Goal: Task Accomplishment & Management: Manage account settings

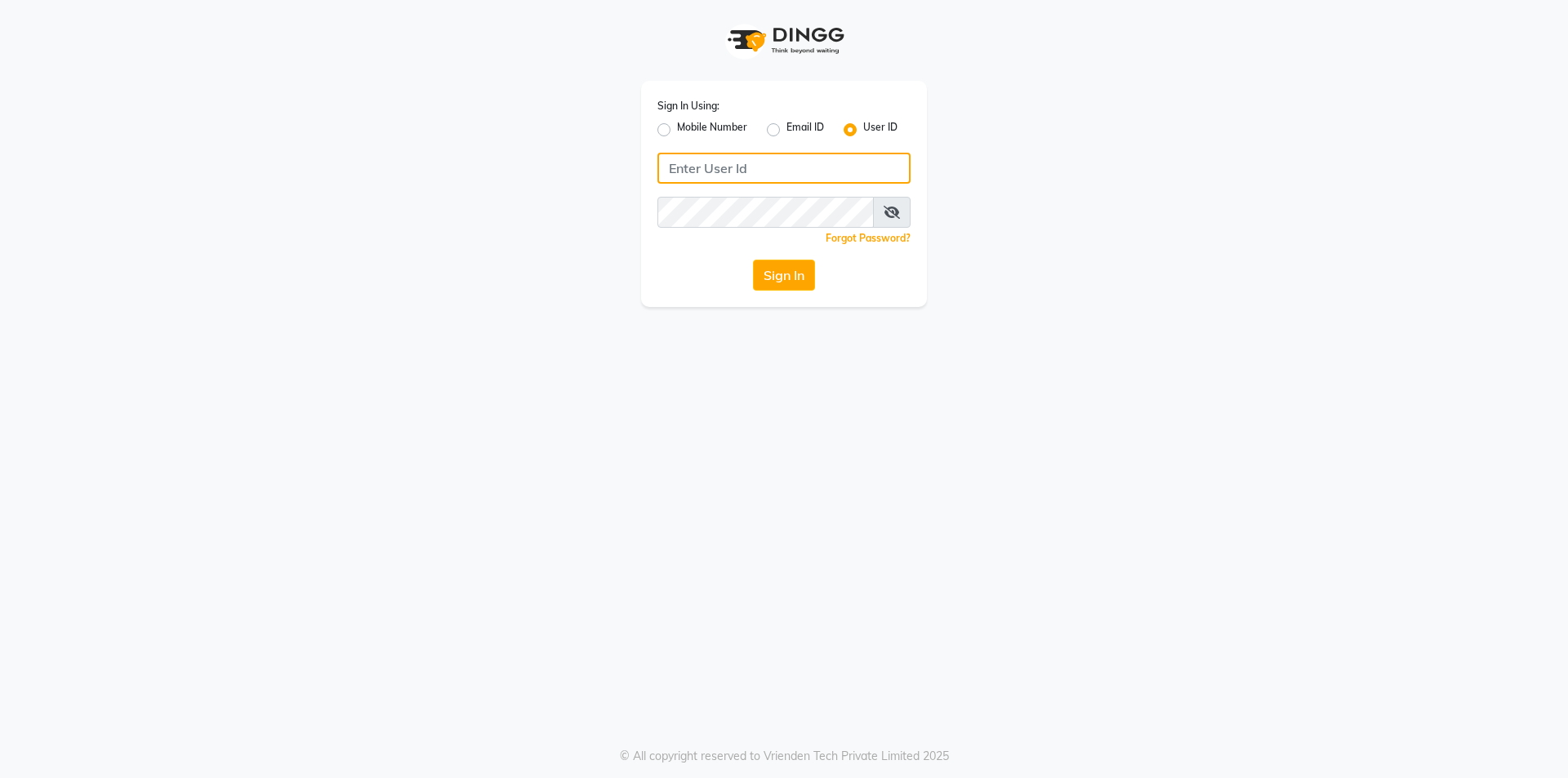
type input "[PERSON_NAME]"
drag, startPoint x: 0, startPoint y: 0, endPoint x: 783, endPoint y: 276, distance: 830.2
click at [783, 276] on button "Sign In" at bounding box center [784, 275] width 62 height 31
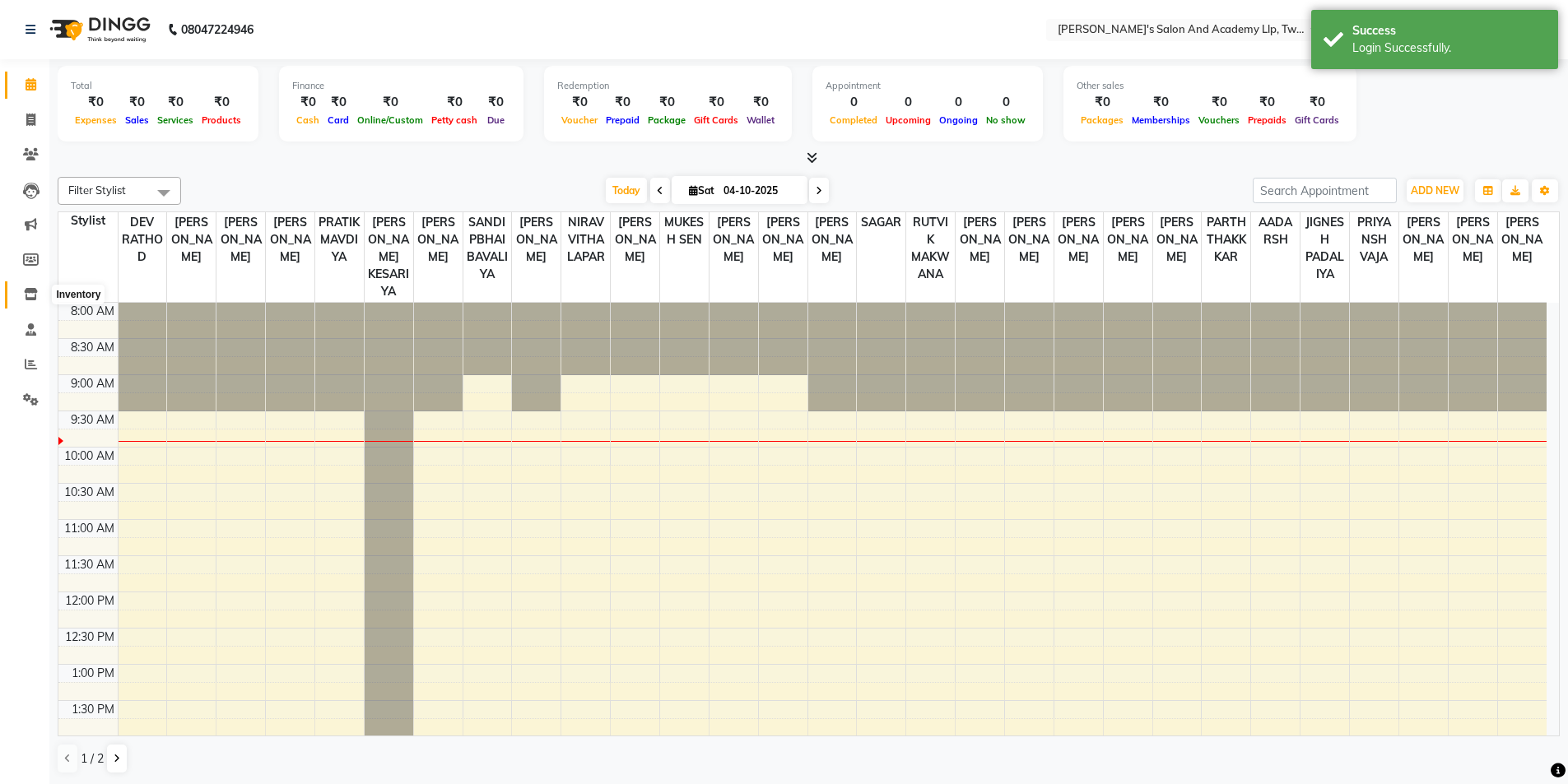
click at [28, 295] on icon at bounding box center [31, 294] width 14 height 12
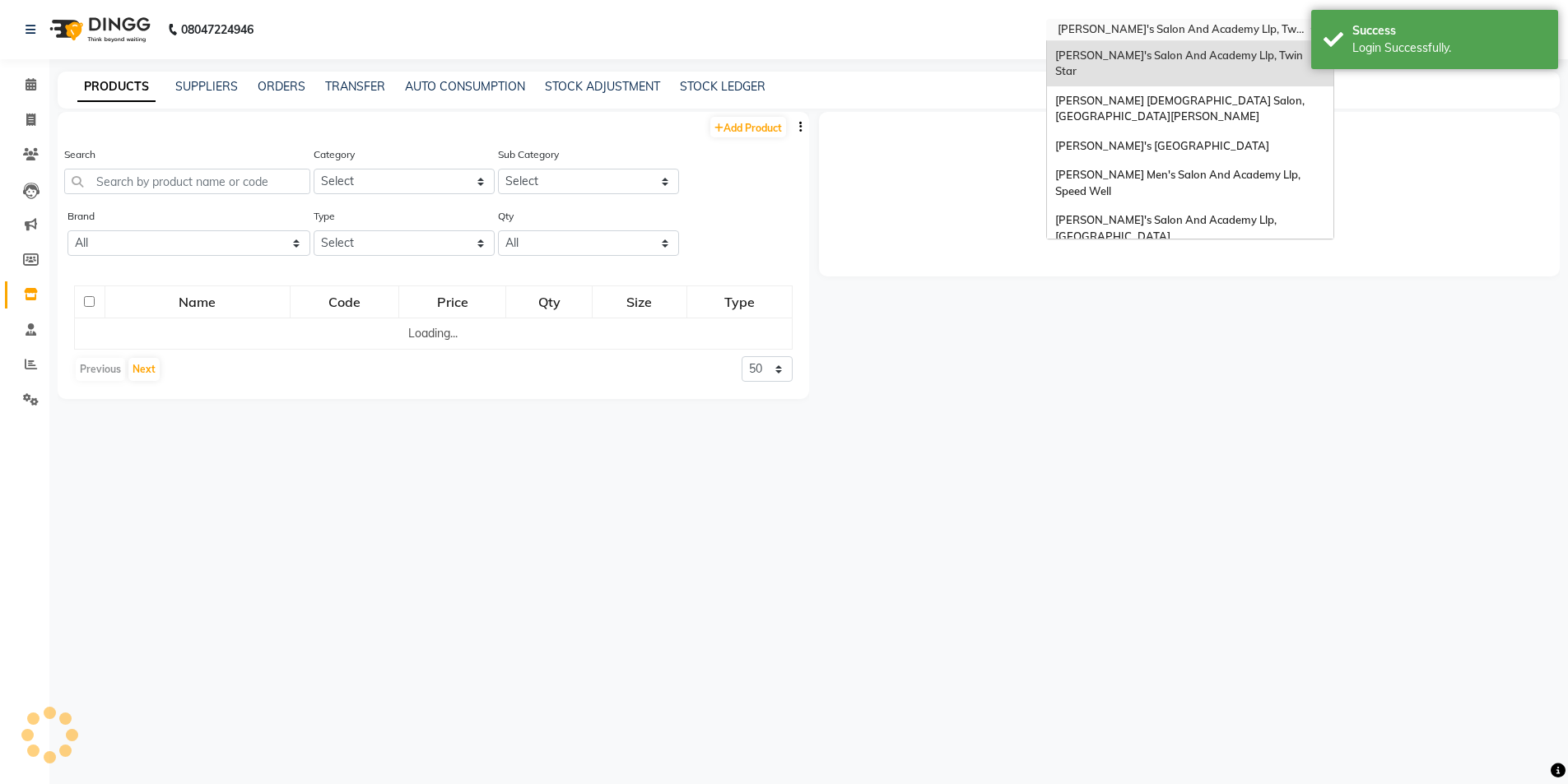
click at [1243, 34] on input "text" at bounding box center [1173, 31] width 238 height 16
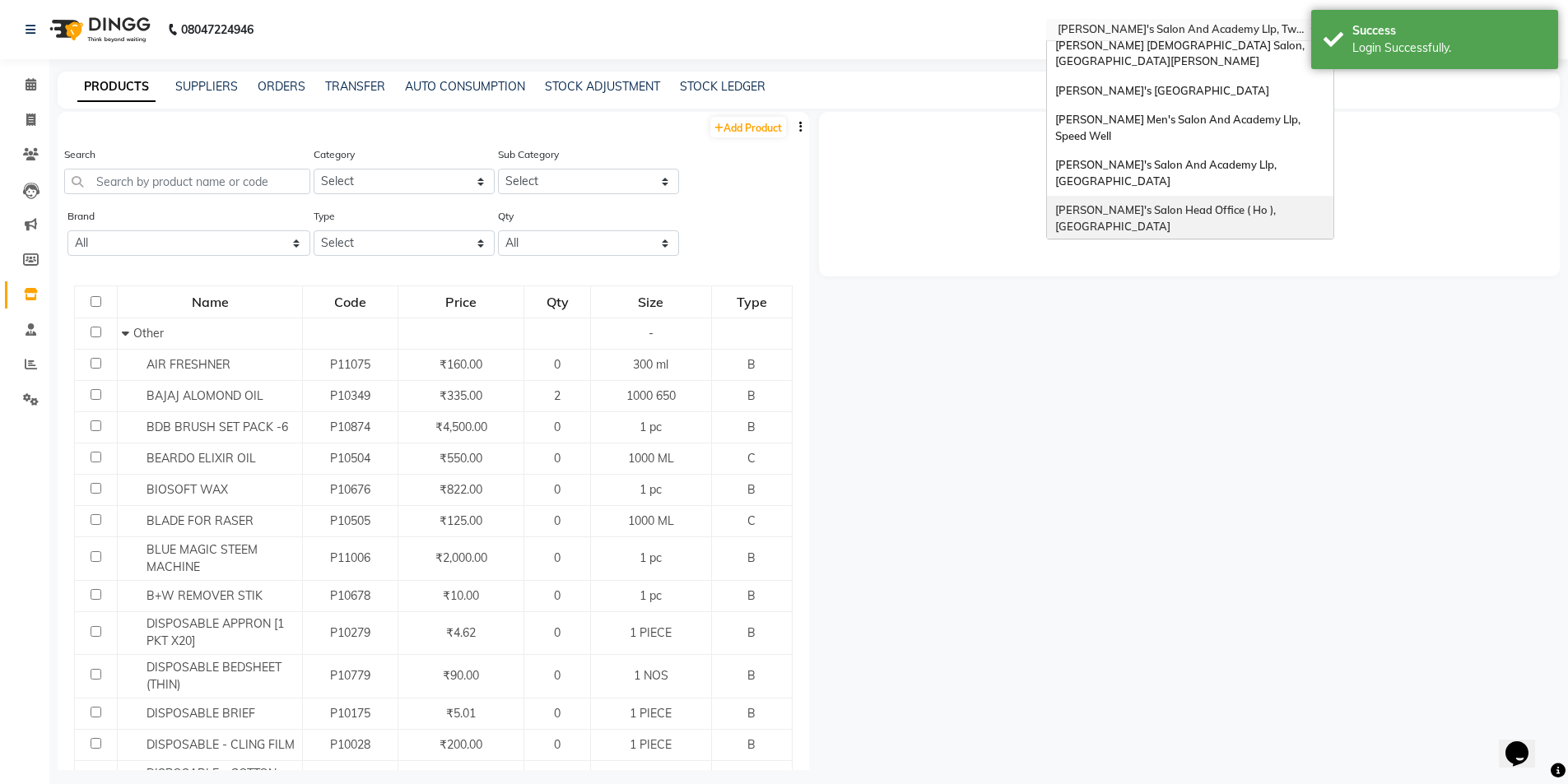
click at [1225, 196] on div "[PERSON_NAME]'s Salon Head Office ( Ho ), [GEOGRAPHIC_DATA]" at bounding box center [1189, 218] width 286 height 45
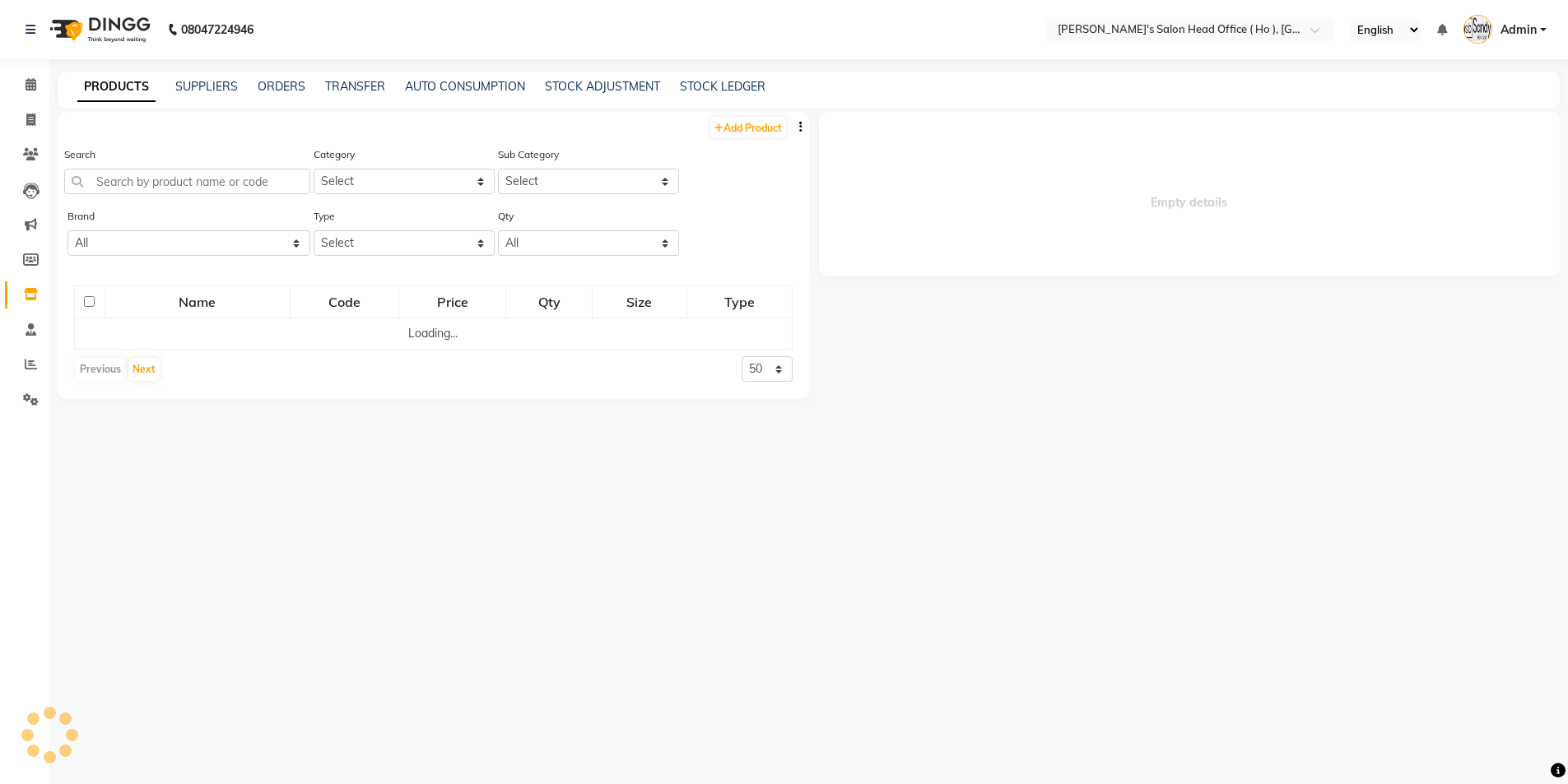
select select "en"
select select
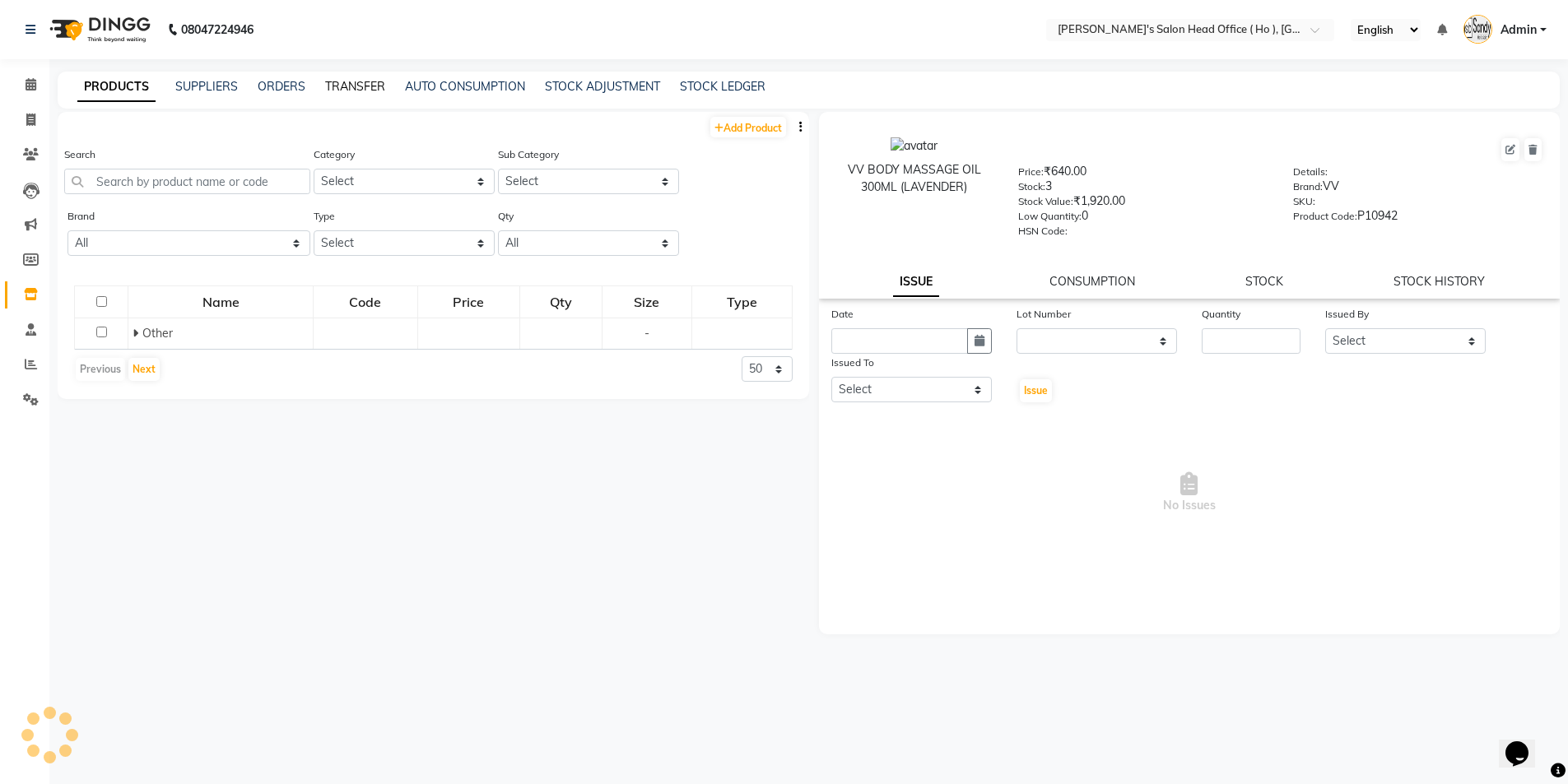
click at [373, 89] on link "TRANSFER" at bounding box center [355, 86] width 60 height 14
select select "sender"
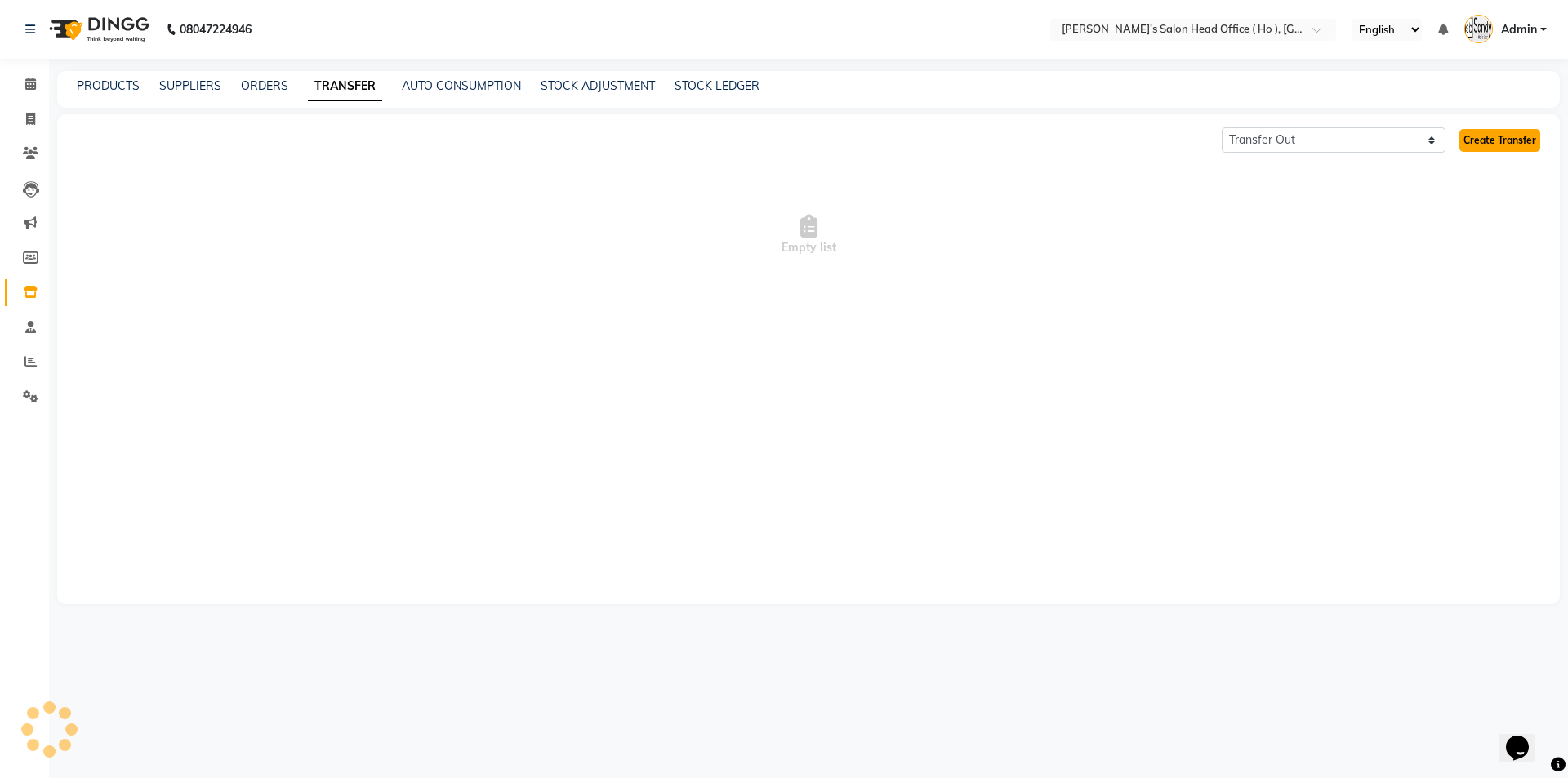
click at [1481, 134] on link "Create Transfer" at bounding box center [1500, 141] width 81 height 23
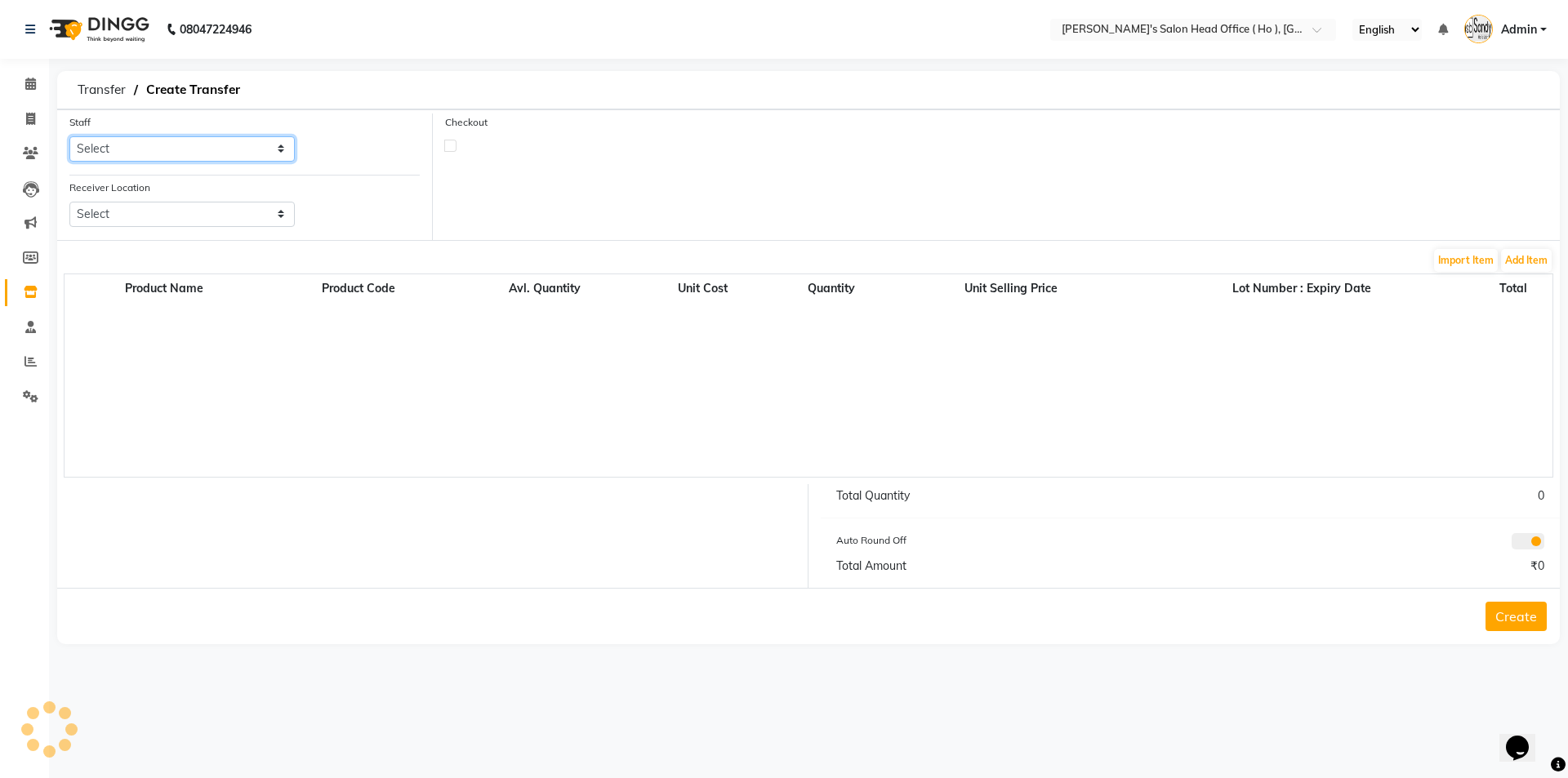
drag, startPoint x: 191, startPoint y: 148, endPoint x: 170, endPoint y: 160, distance: 24.2
click at [191, 148] on select "Select" at bounding box center [182, 149] width 225 height 26
select select "58746"
click at [69, 137] on select "Select [PERSON_NAME] [PERSON_NAME] SUNNY [PERSON_NAME]" at bounding box center [182, 149] width 225 height 26
click at [142, 213] on select "Select [PERSON_NAME] Men's Salon And Academy Llp, Twin Star [PERSON_NAME] [DEMO…" at bounding box center [182, 214] width 225 height 26
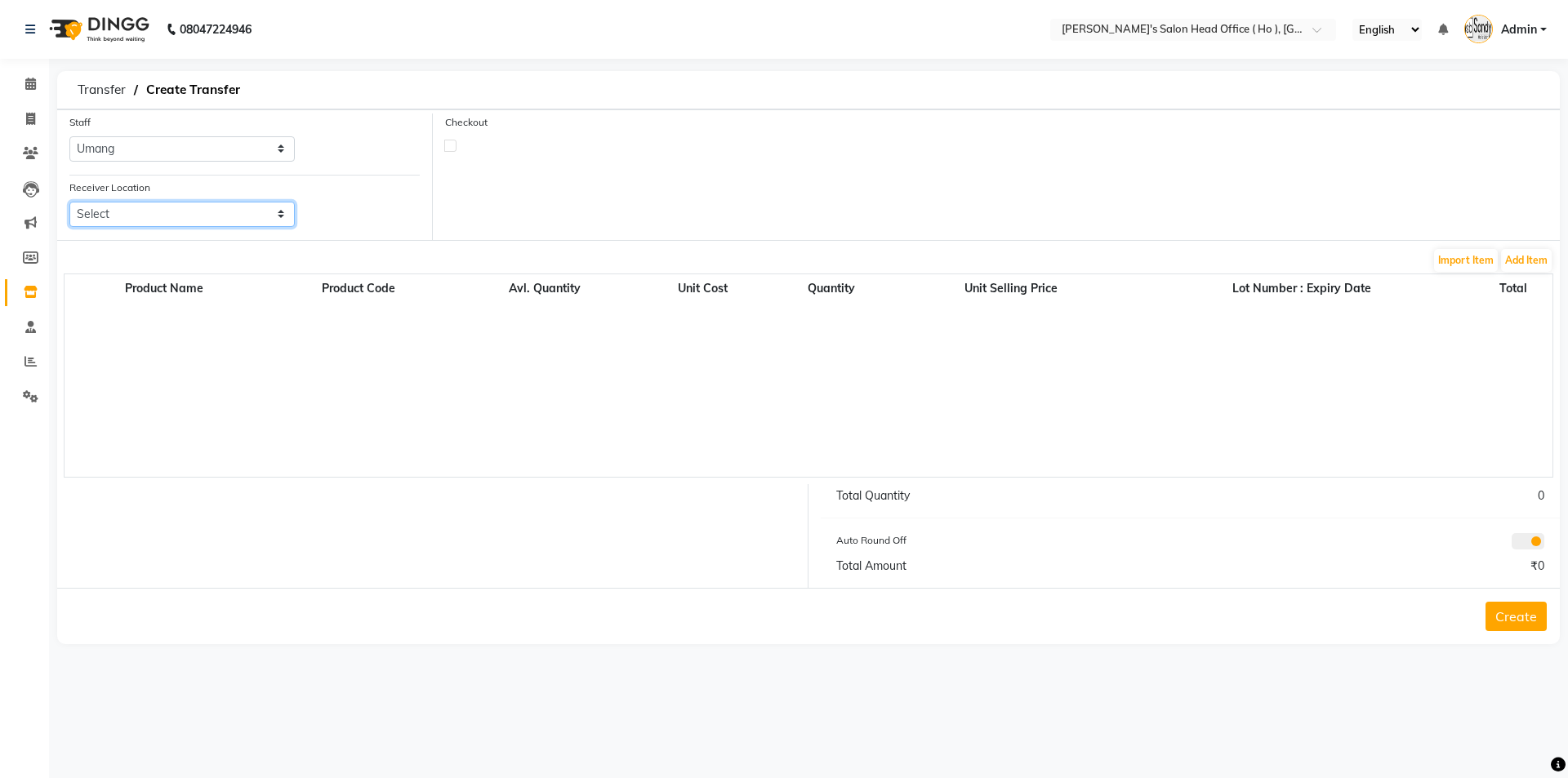
select select "2964"
click at [69, 201] on select "Select [PERSON_NAME] Men's Salon And Academy Llp, Twin Star [PERSON_NAME] [DEMO…" at bounding box center [182, 214] width 225 height 26
drag, startPoint x: 1516, startPoint y: 246, endPoint x: 1511, endPoint y: 258, distance: 13.0
click at [1512, 247] on form "Staff Select ARYAN SEN HIRALAL SEN SUNNY SEN Umang Receiver Location Select San…" at bounding box center [809, 376] width 1503 height 535
click at [1511, 259] on button "Add Item" at bounding box center [1526, 260] width 50 height 23
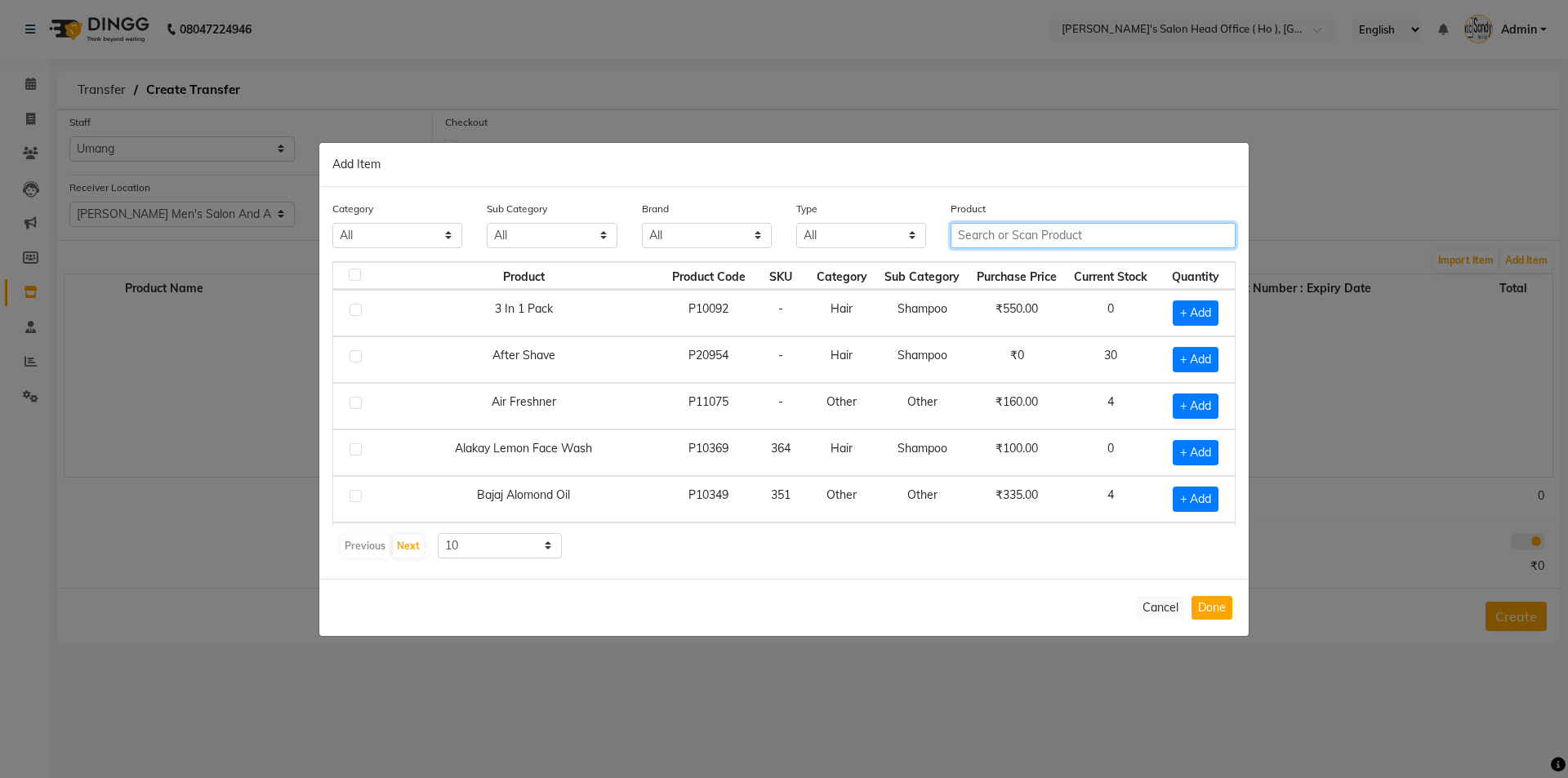
click at [1025, 232] on input "text" at bounding box center [1094, 236] width 285 height 26
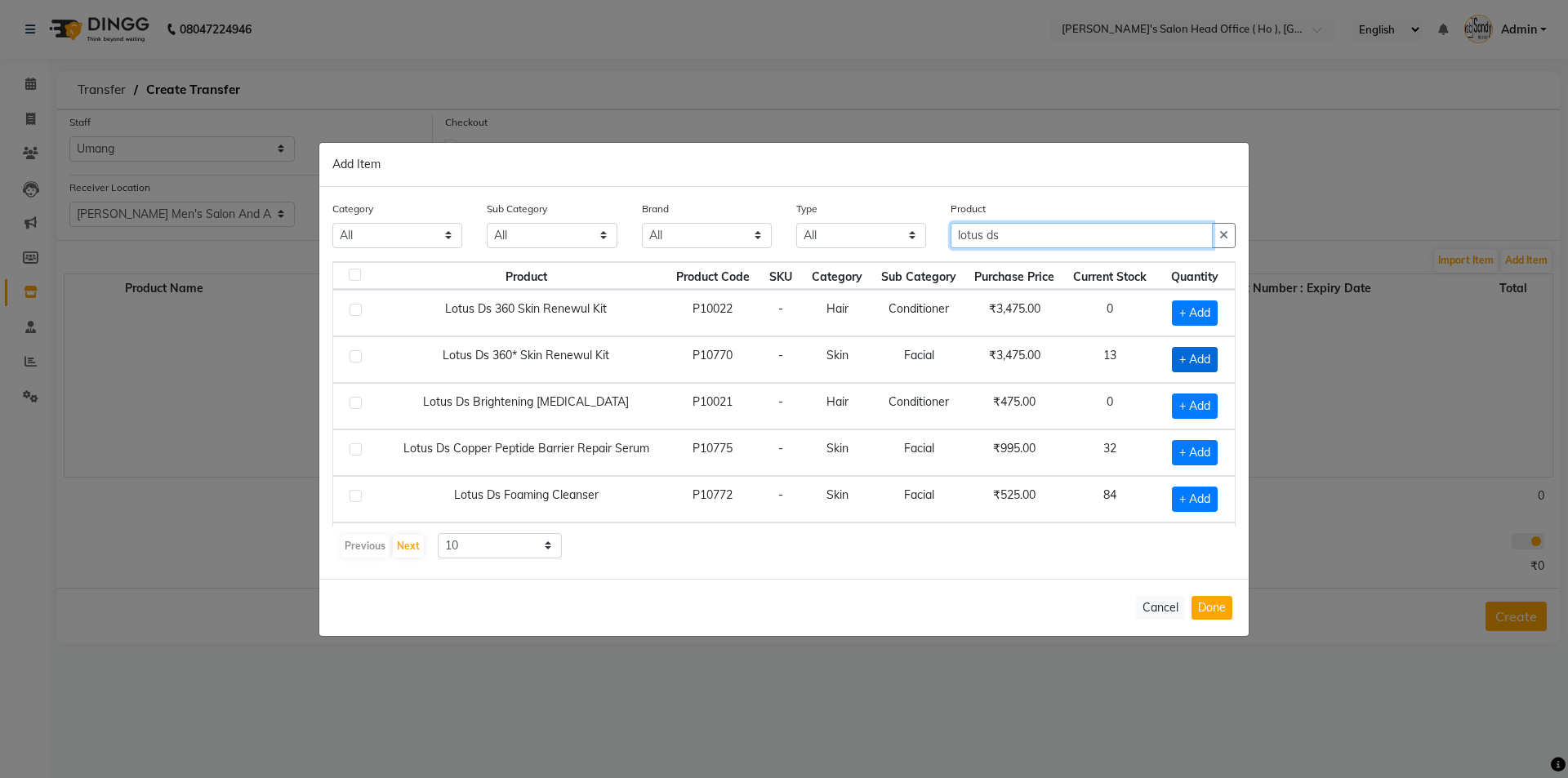
type input "lotus ds"
click at [1184, 355] on span "+ Add" at bounding box center [1195, 359] width 46 height 26
checkbox input "true"
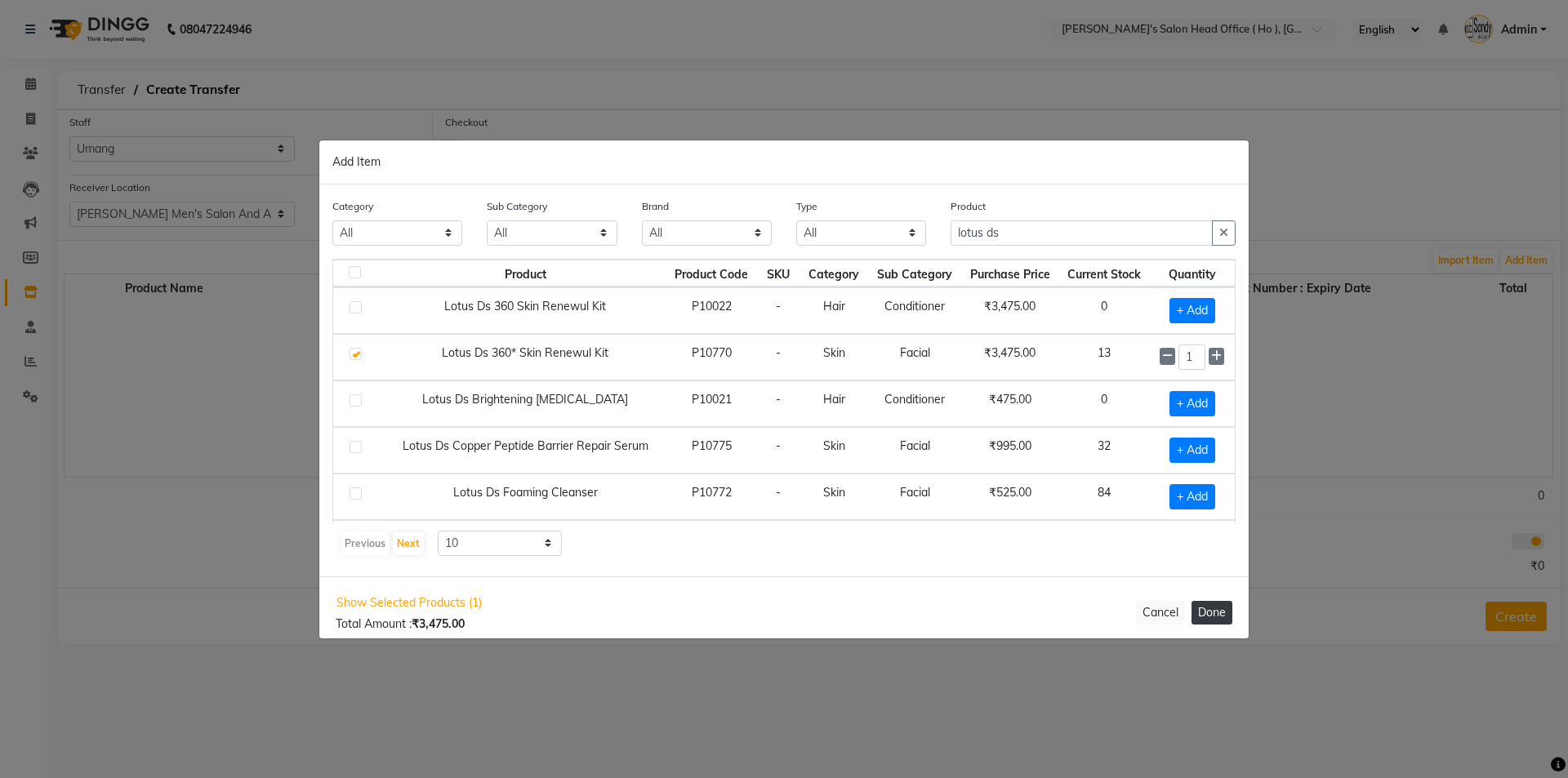
click at [1219, 615] on button "Done" at bounding box center [1212, 613] width 41 height 24
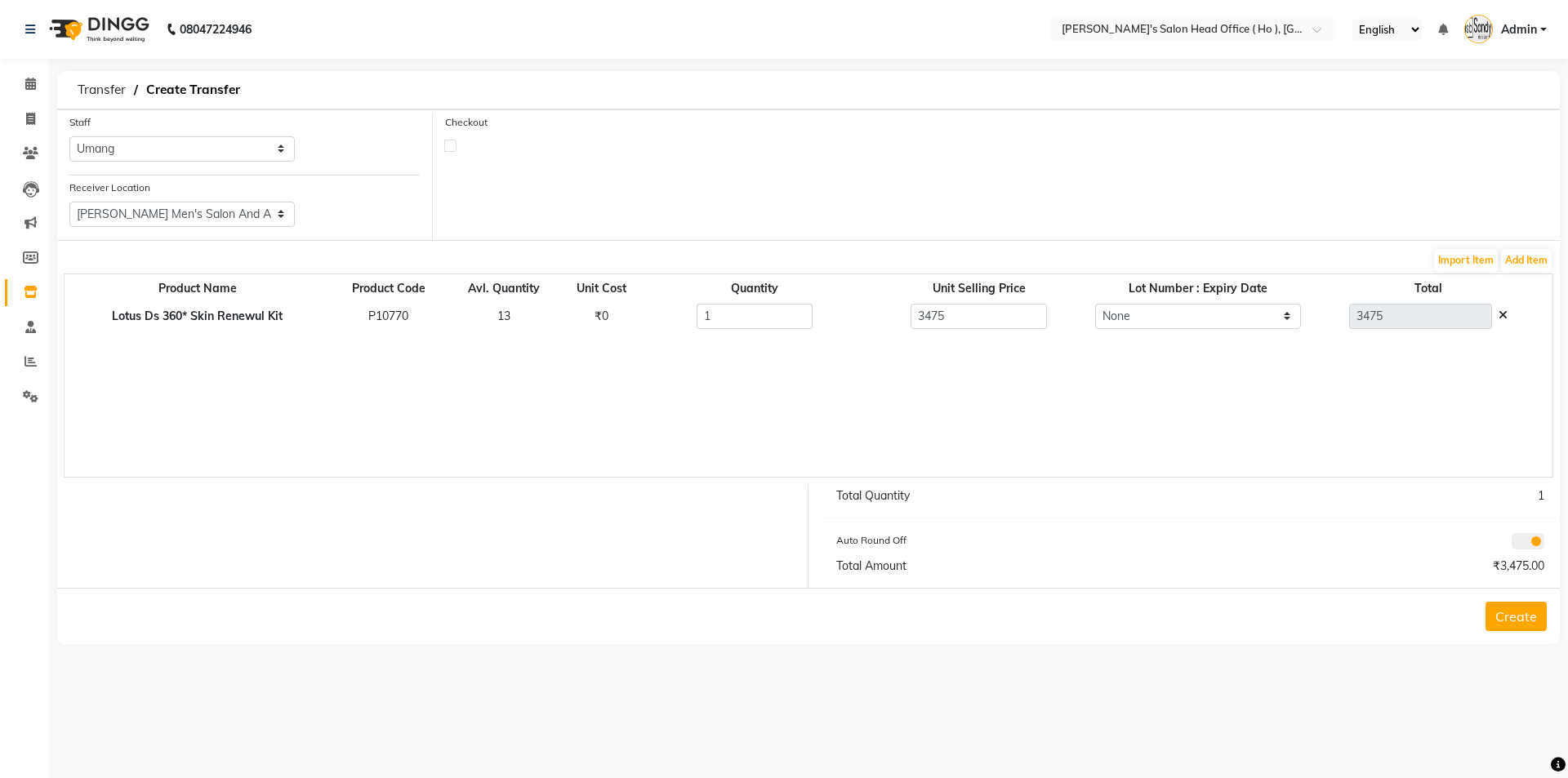
click at [1519, 617] on button "Create" at bounding box center [1517, 617] width 61 height 29
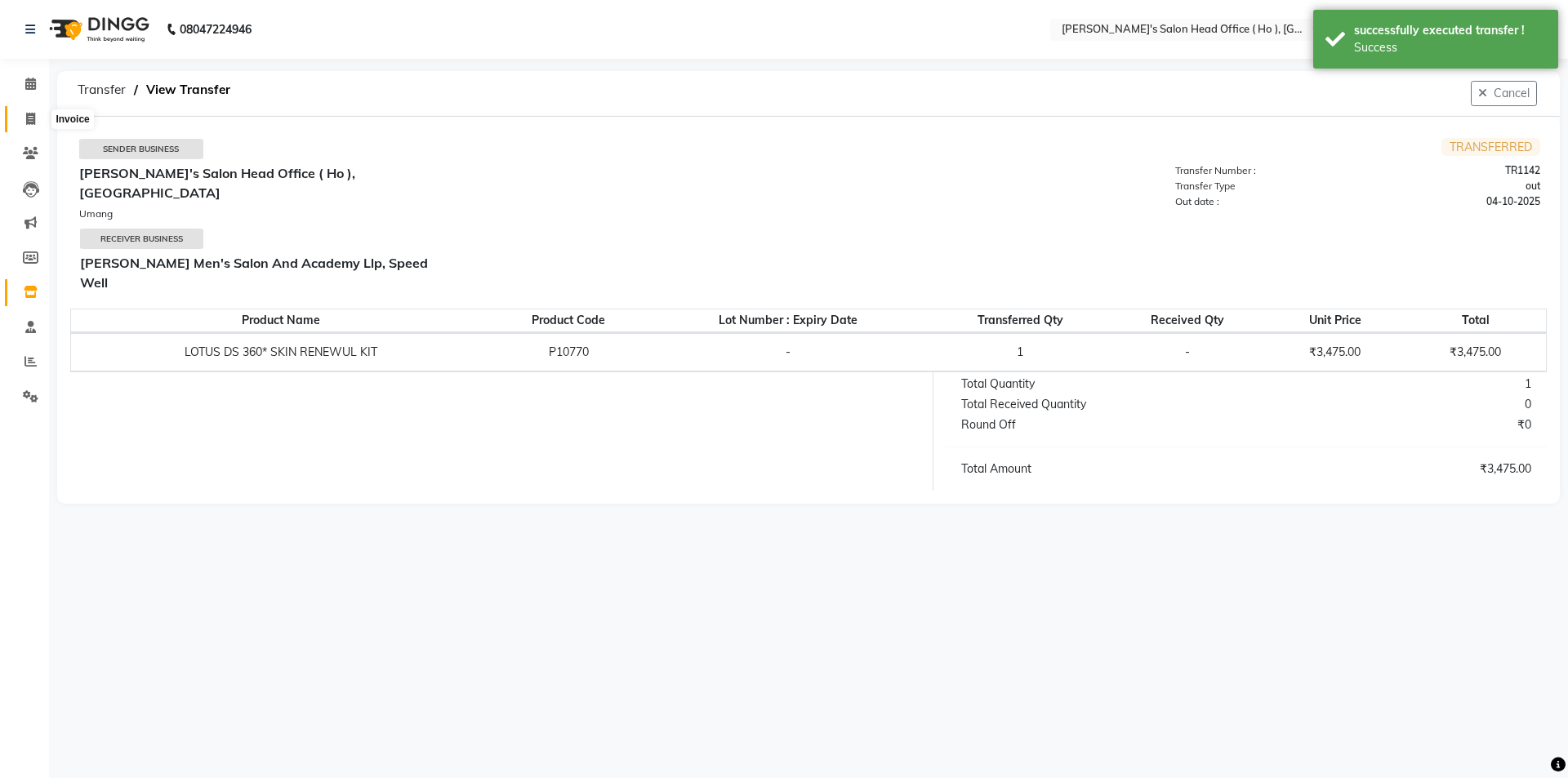
click at [34, 117] on icon at bounding box center [30, 119] width 9 height 12
select select "service"
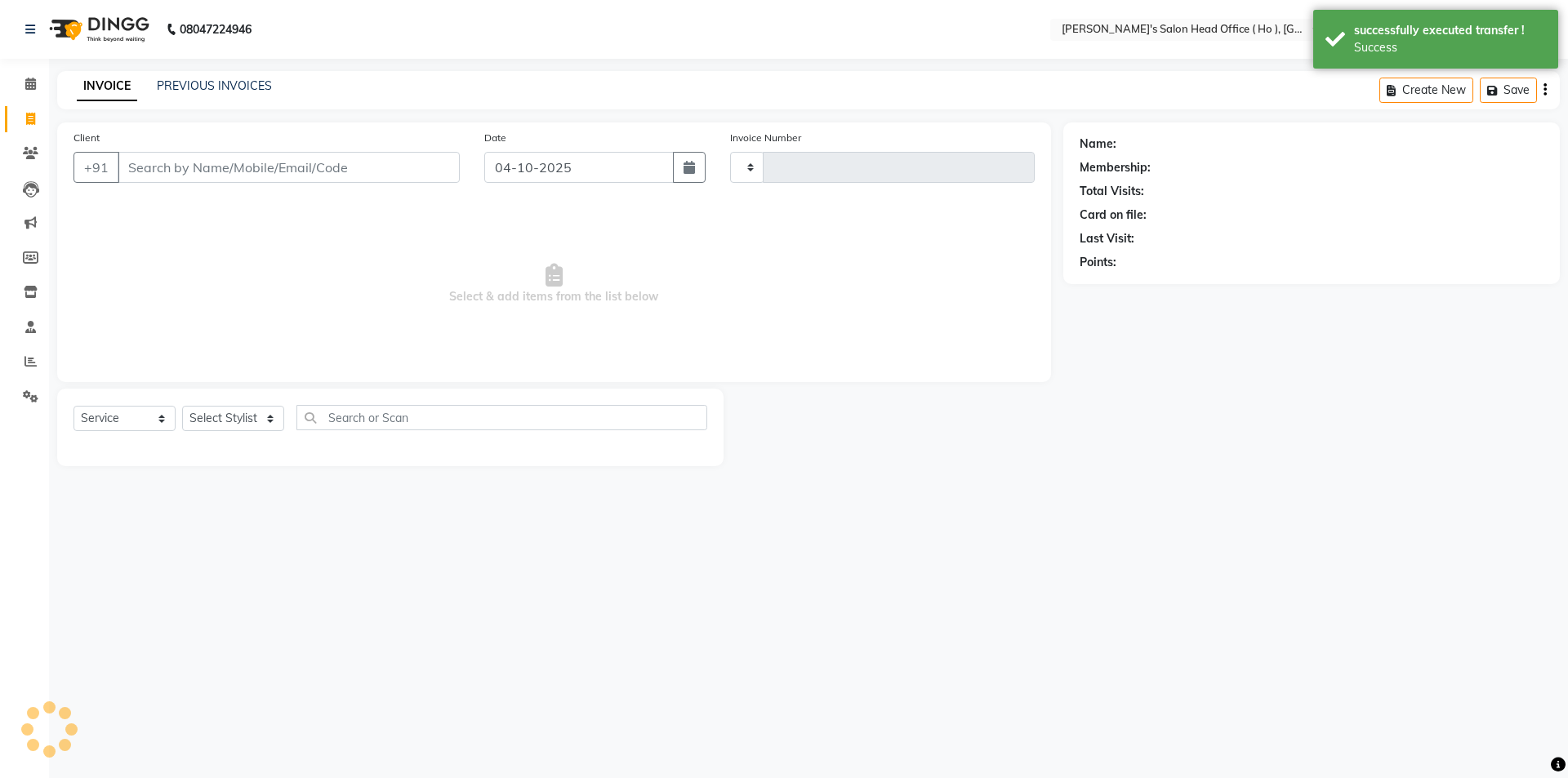
type input "0007"
select select "6981"
click at [196, 79] on link "PREVIOUS INVOICES" at bounding box center [214, 85] width 115 height 14
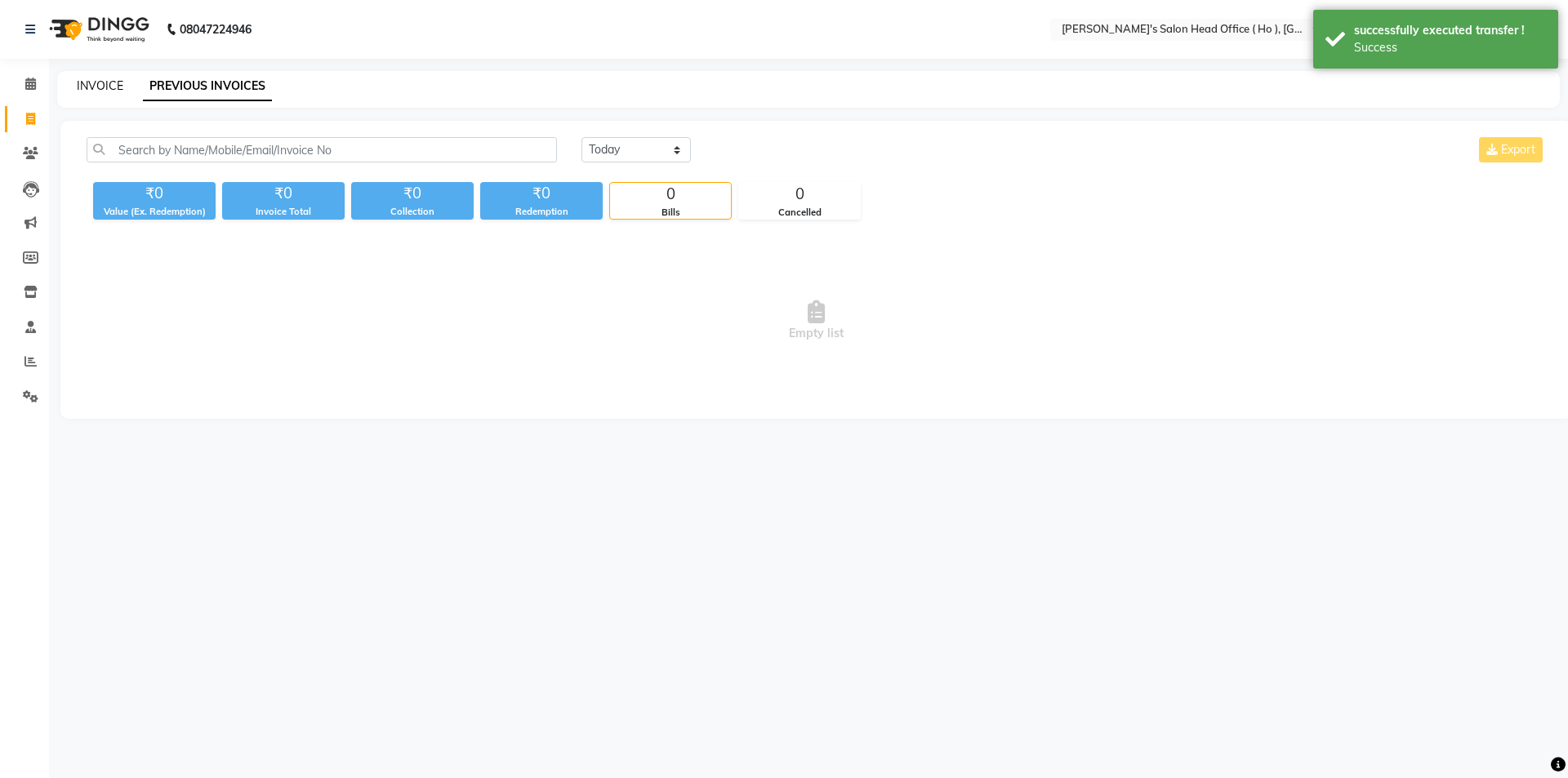
click at [107, 88] on link "INVOICE" at bounding box center [100, 85] width 47 height 14
select select "service"
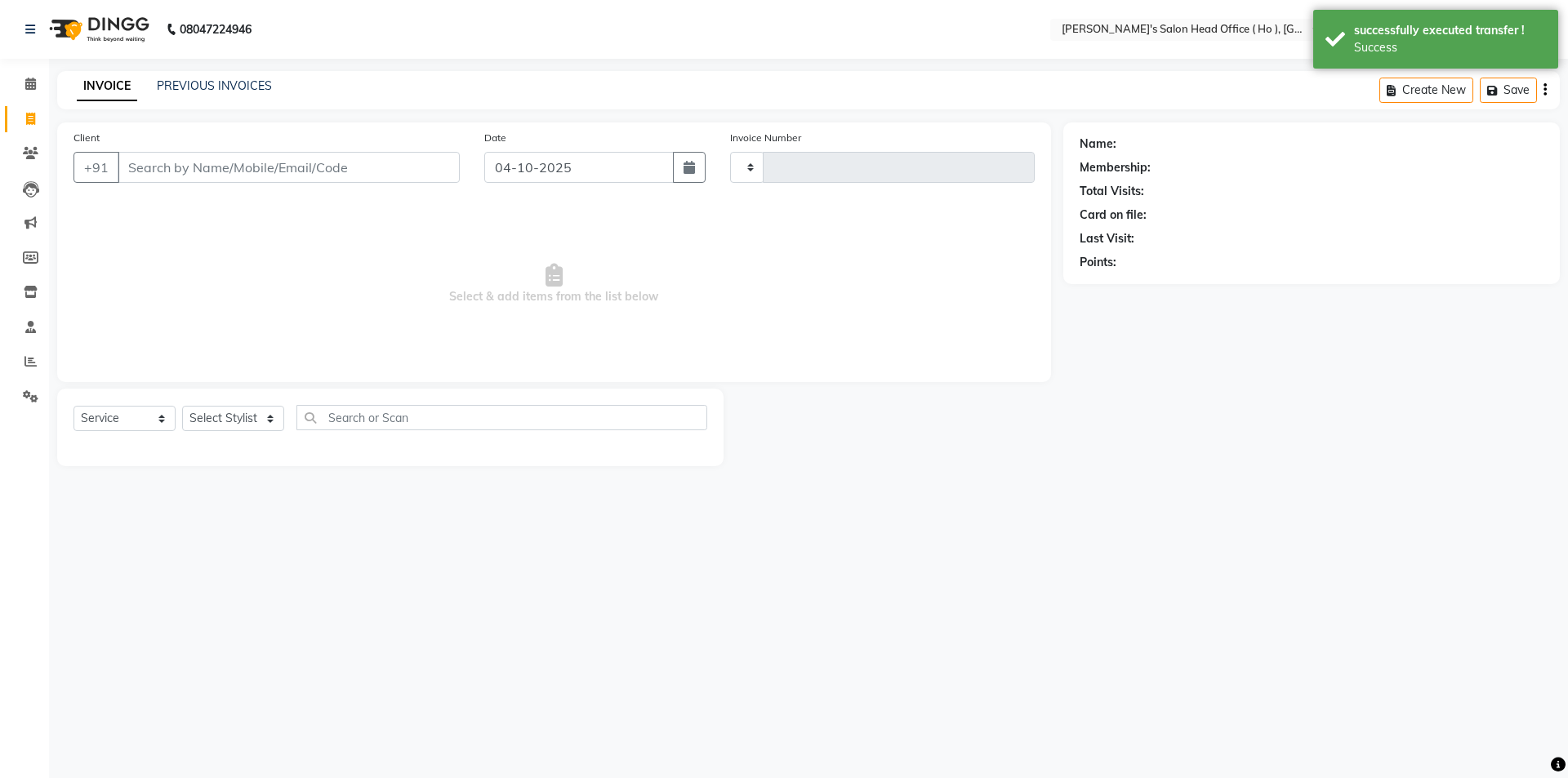
type input "0007"
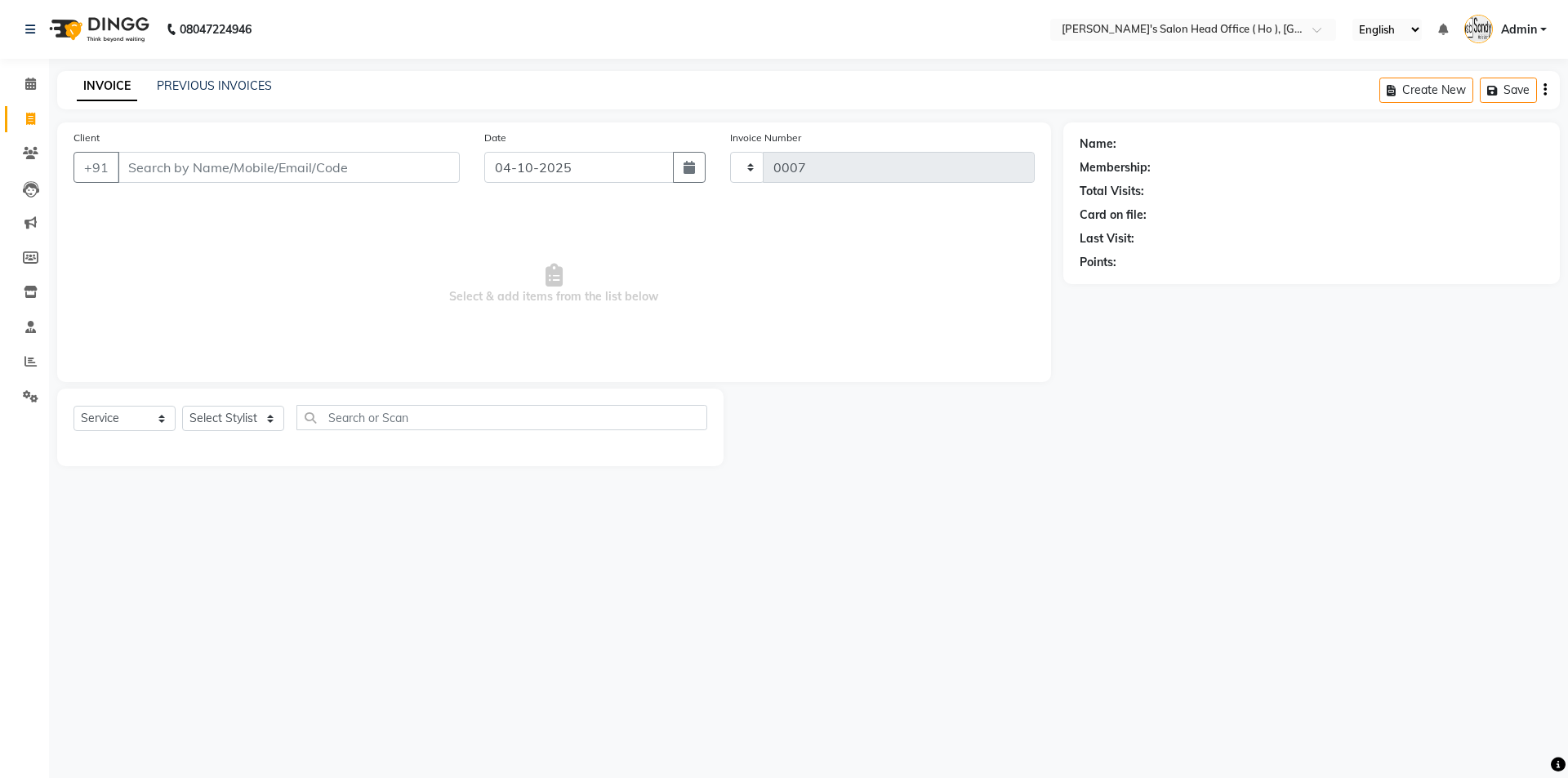
select select "6981"
select select "membership"
click at [1271, 32] on input "text" at bounding box center [1176, 30] width 237 height 16
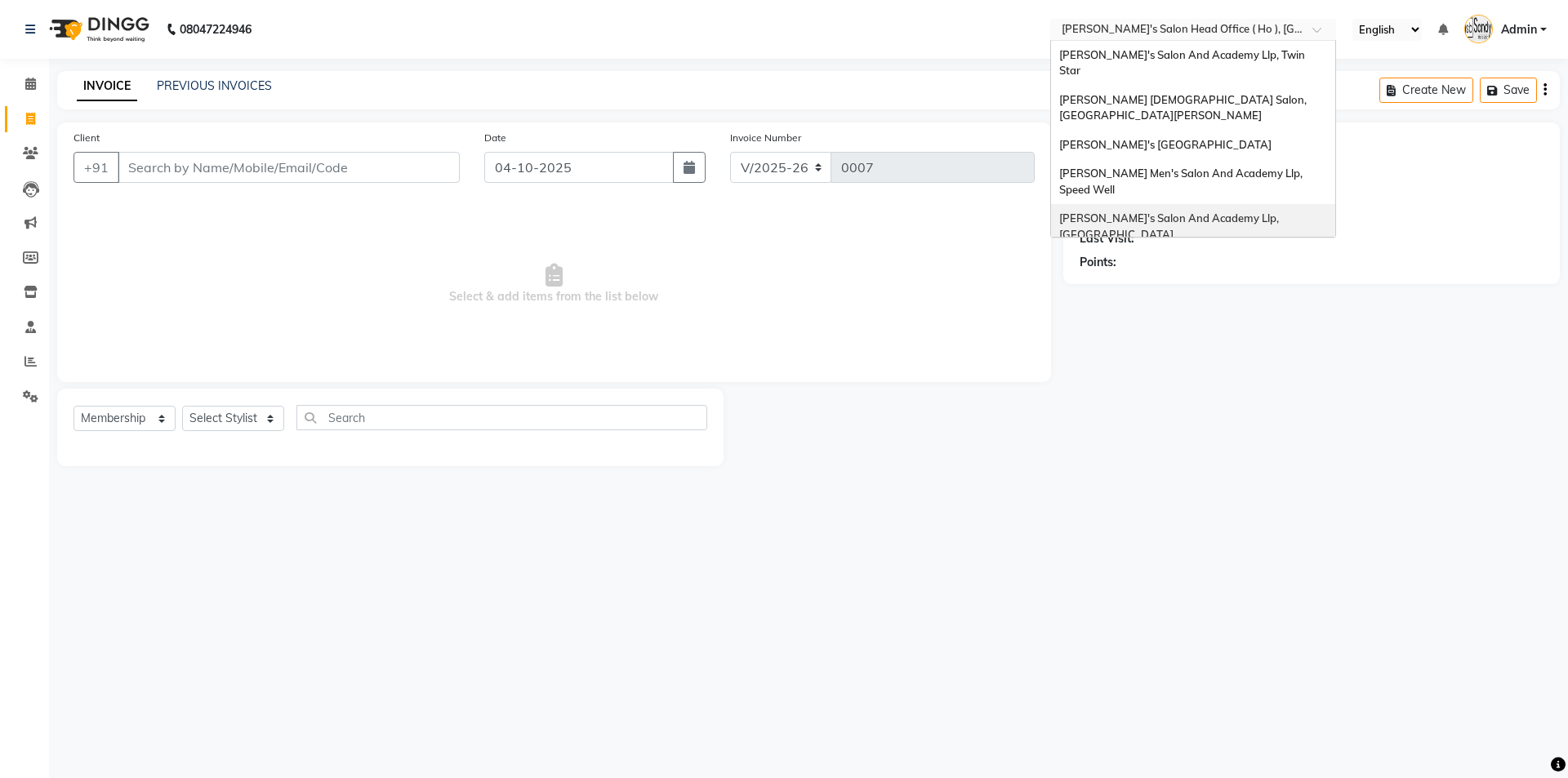
drag, startPoint x: 1231, startPoint y: 188, endPoint x: 1207, endPoint y: 186, distance: 24.1
click at [1230, 212] on span "[PERSON_NAME]'s Salon And Academy Llp, [GEOGRAPHIC_DATA]" at bounding box center [1171, 226] width 222 height 29
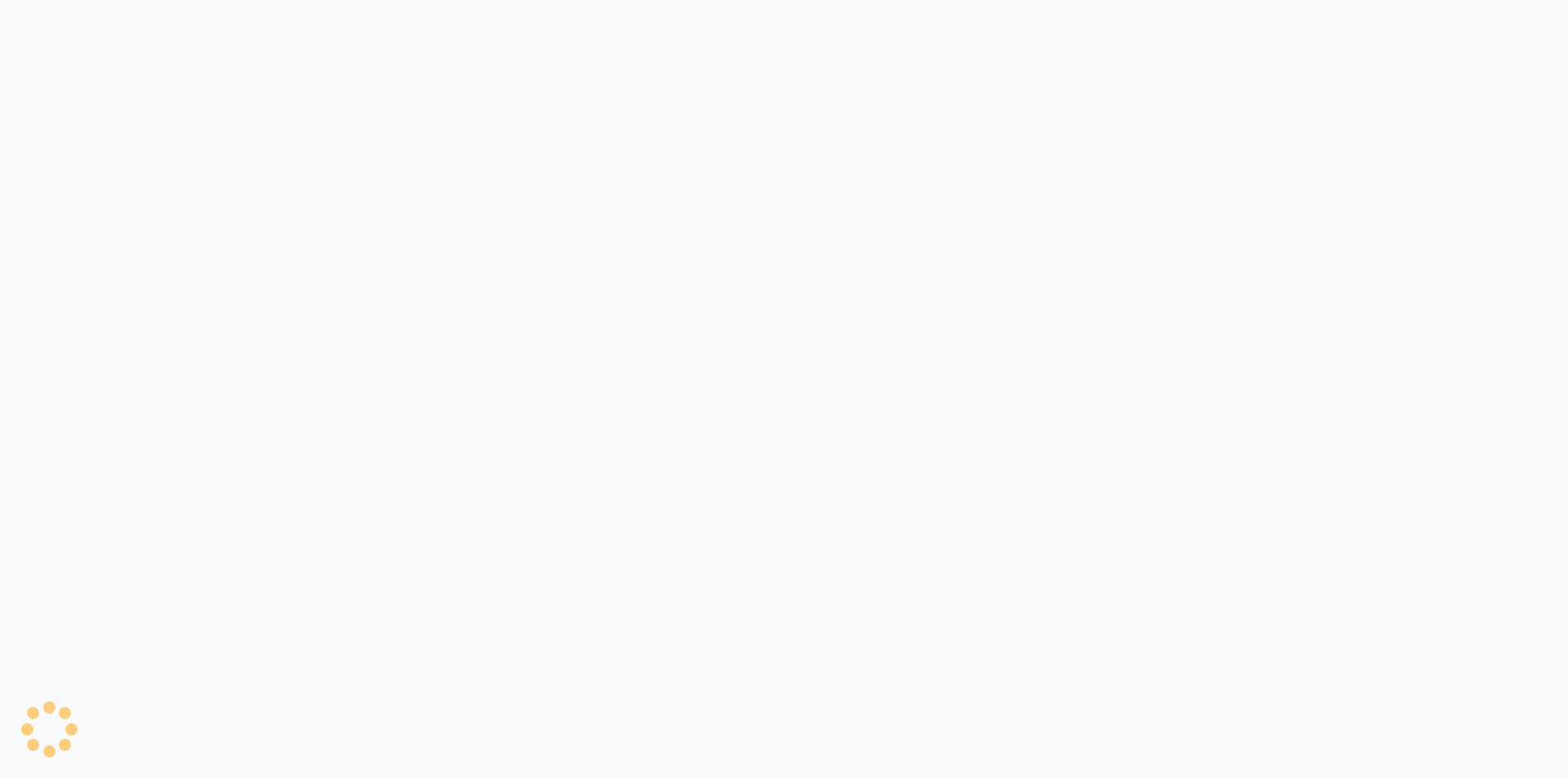
select select "service"
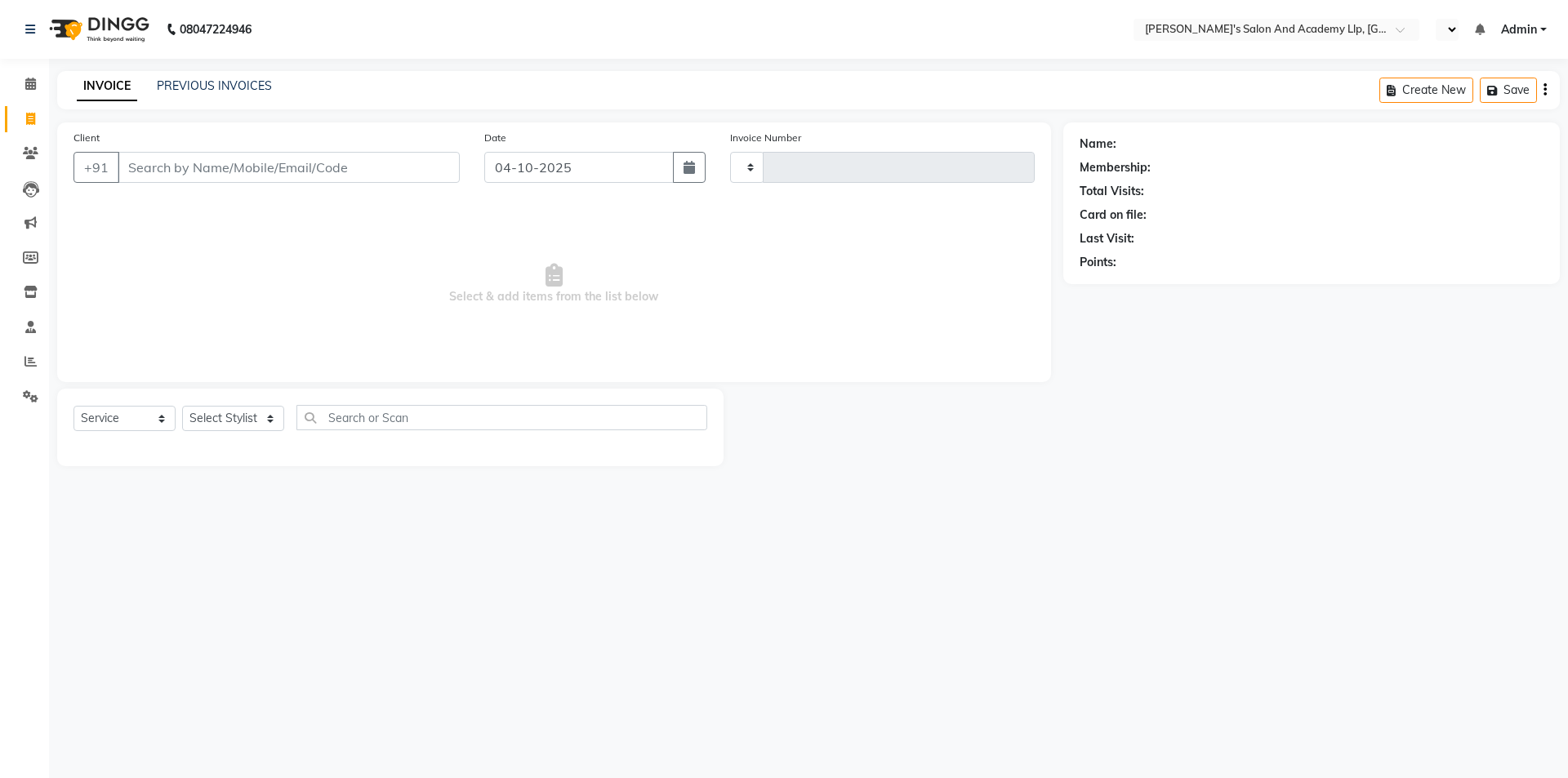
select select "en"
select select "6983"
type input "13918"
select select "membership"
click at [236, 83] on link "PREVIOUS INVOICES" at bounding box center [214, 85] width 115 height 14
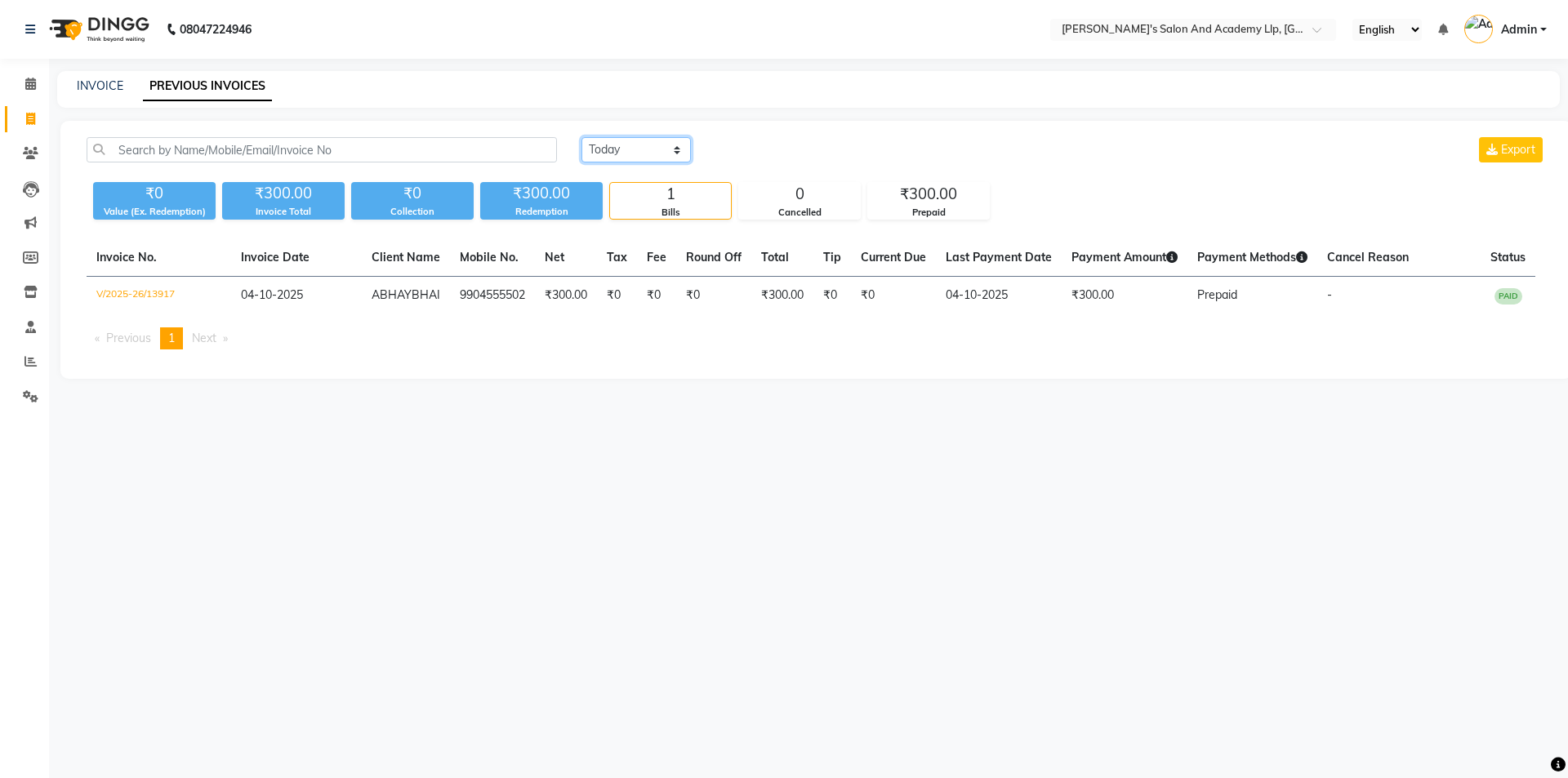
drag, startPoint x: 620, startPoint y: 142, endPoint x: 626, endPoint y: 159, distance: 18.0
click at [620, 142] on select "Today Yesterday Custom Range" at bounding box center [636, 149] width 109 height 26
select select "yesterday"
click at [582, 137] on select "Today Yesterday Custom Range" at bounding box center [636, 149] width 109 height 26
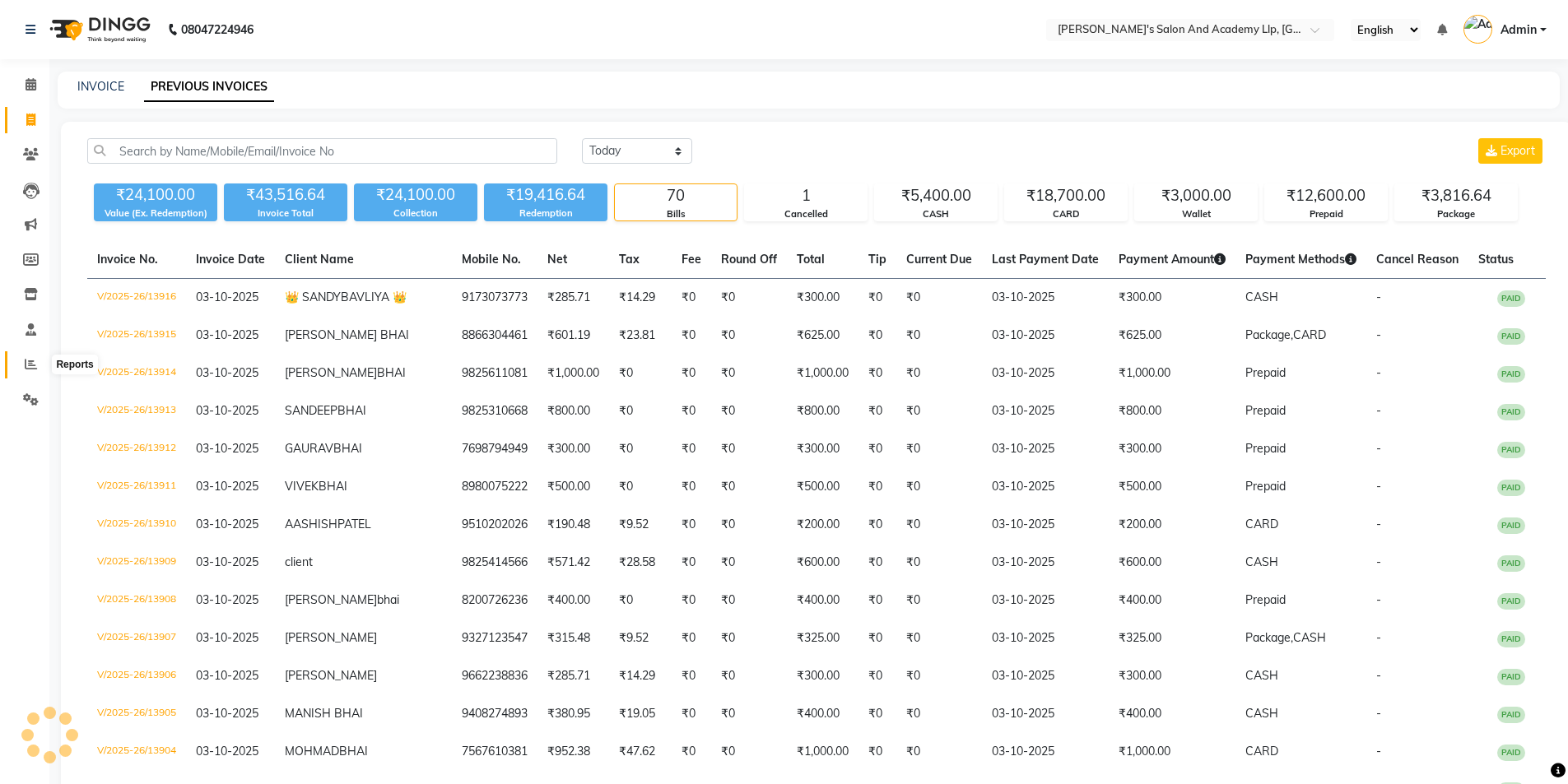
click at [26, 353] on link "Reports" at bounding box center [24, 365] width 39 height 27
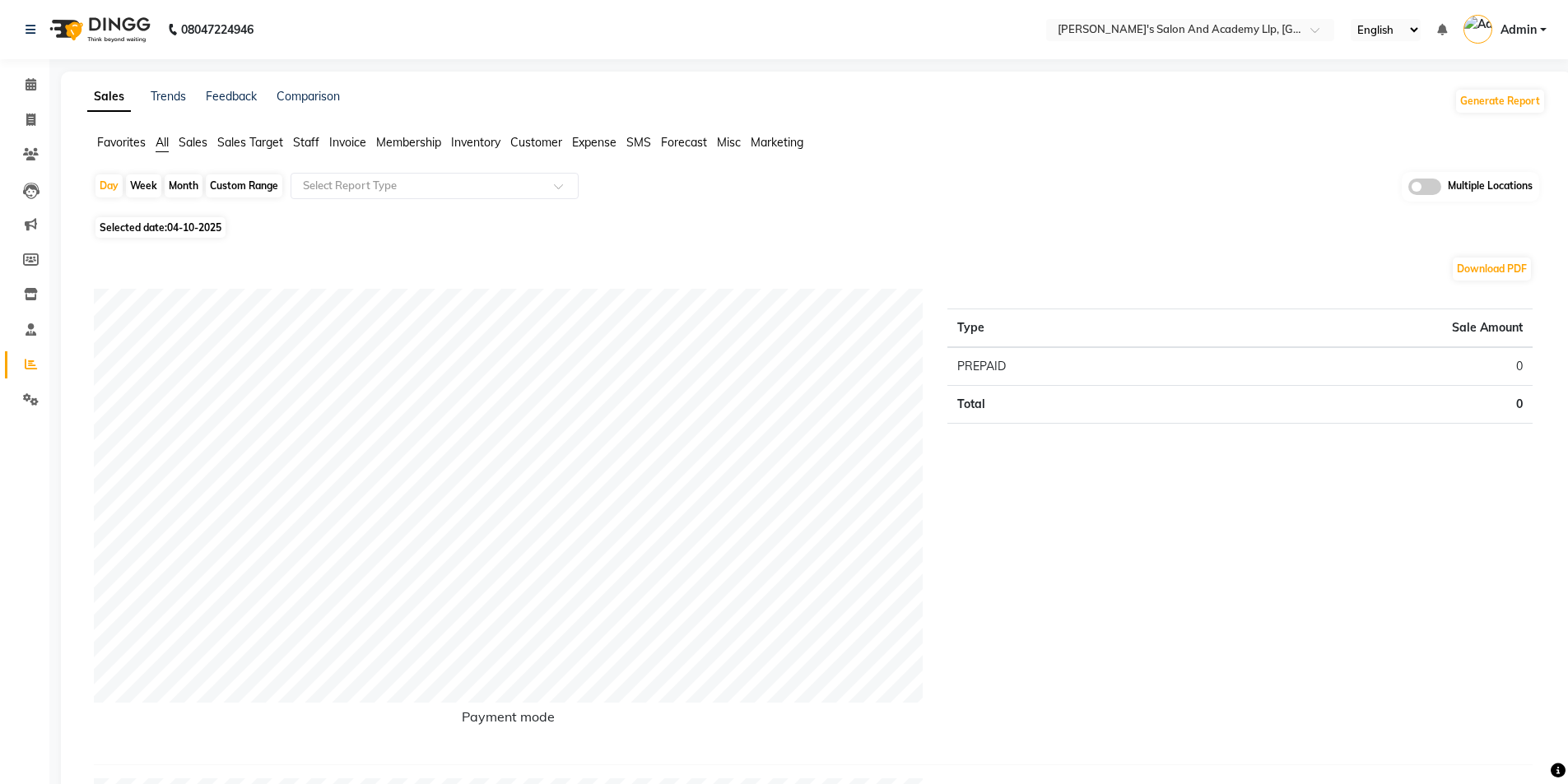
click at [587, 137] on span "Expense" at bounding box center [594, 142] width 44 height 14
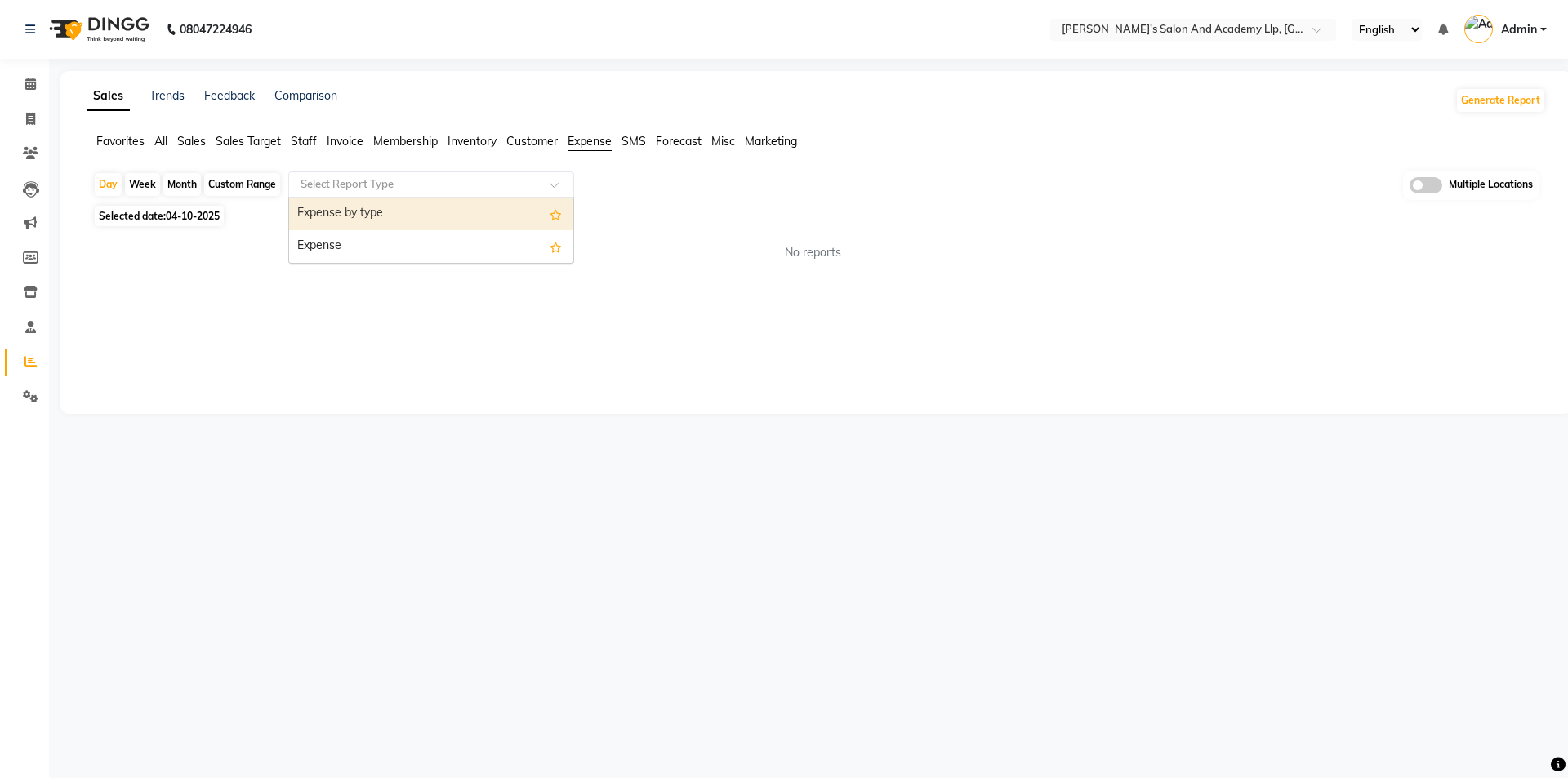
drag, startPoint x: 488, startPoint y: 177, endPoint x: 408, endPoint y: 200, distance: 83.2
click at [486, 177] on input "text" at bounding box center [415, 184] width 236 height 16
drag, startPoint x: 357, startPoint y: 212, endPoint x: 279, endPoint y: 235, distance: 81.3
click at [355, 213] on div "Expense by type" at bounding box center [430, 214] width 284 height 32
drag, startPoint x: 219, startPoint y: 220, endPoint x: 213, endPoint y: 228, distance: 10.0
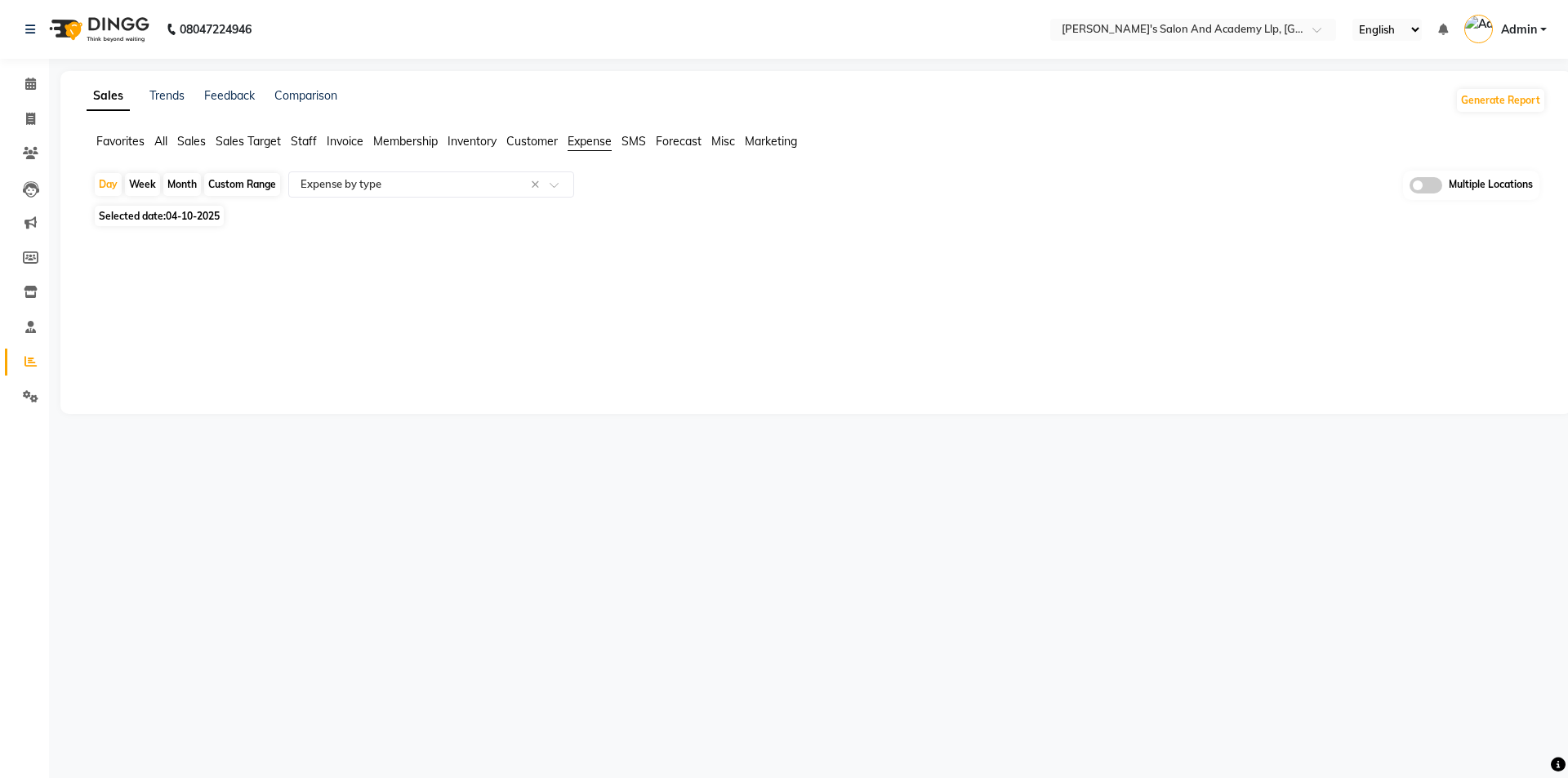
click at [219, 220] on span "04-10-2025" at bounding box center [192, 216] width 54 height 12
select select "10"
select select "2025"
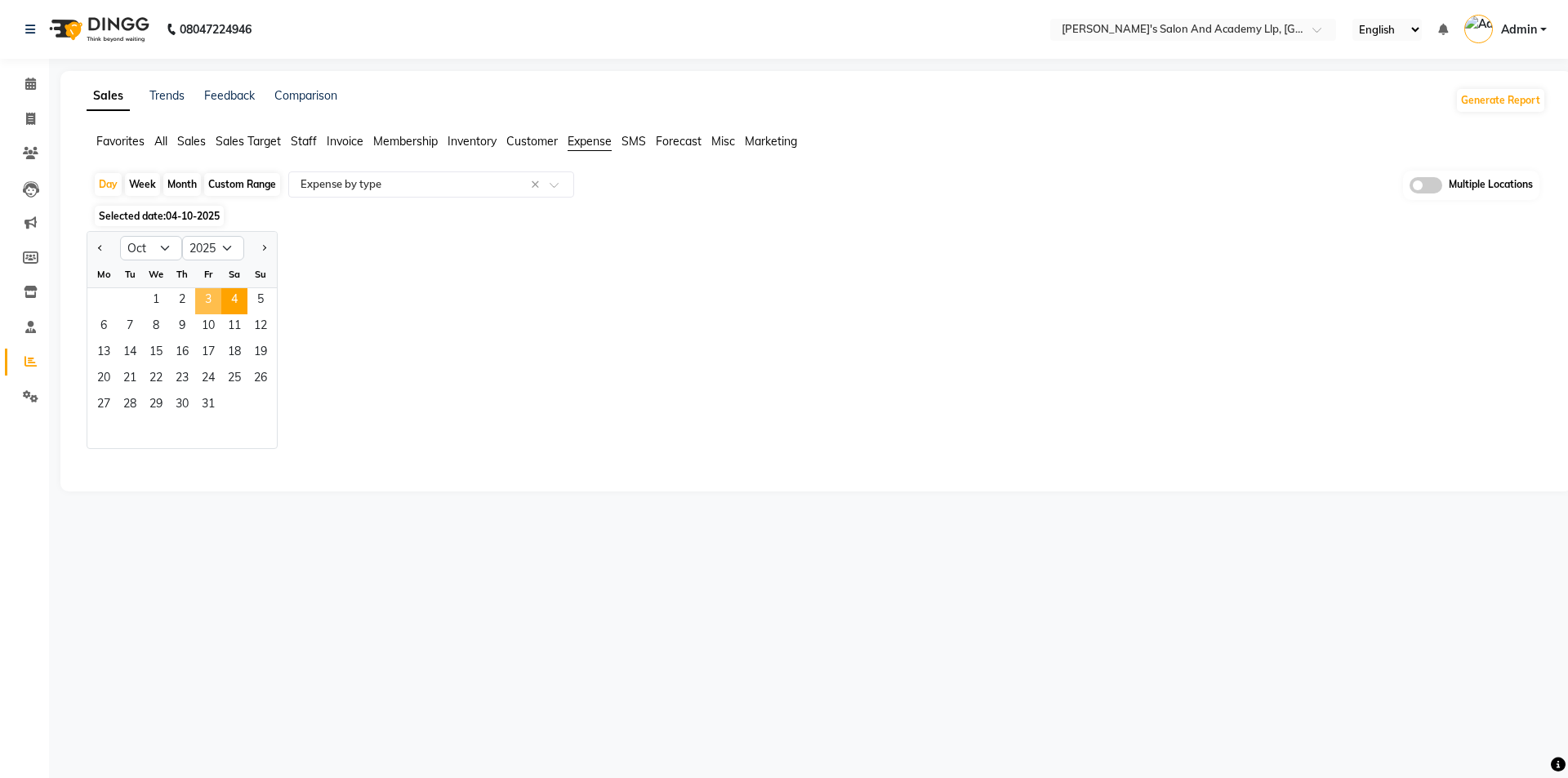
click at [204, 301] on span "3" at bounding box center [208, 301] width 27 height 27
select select "full_report"
select select "csv"
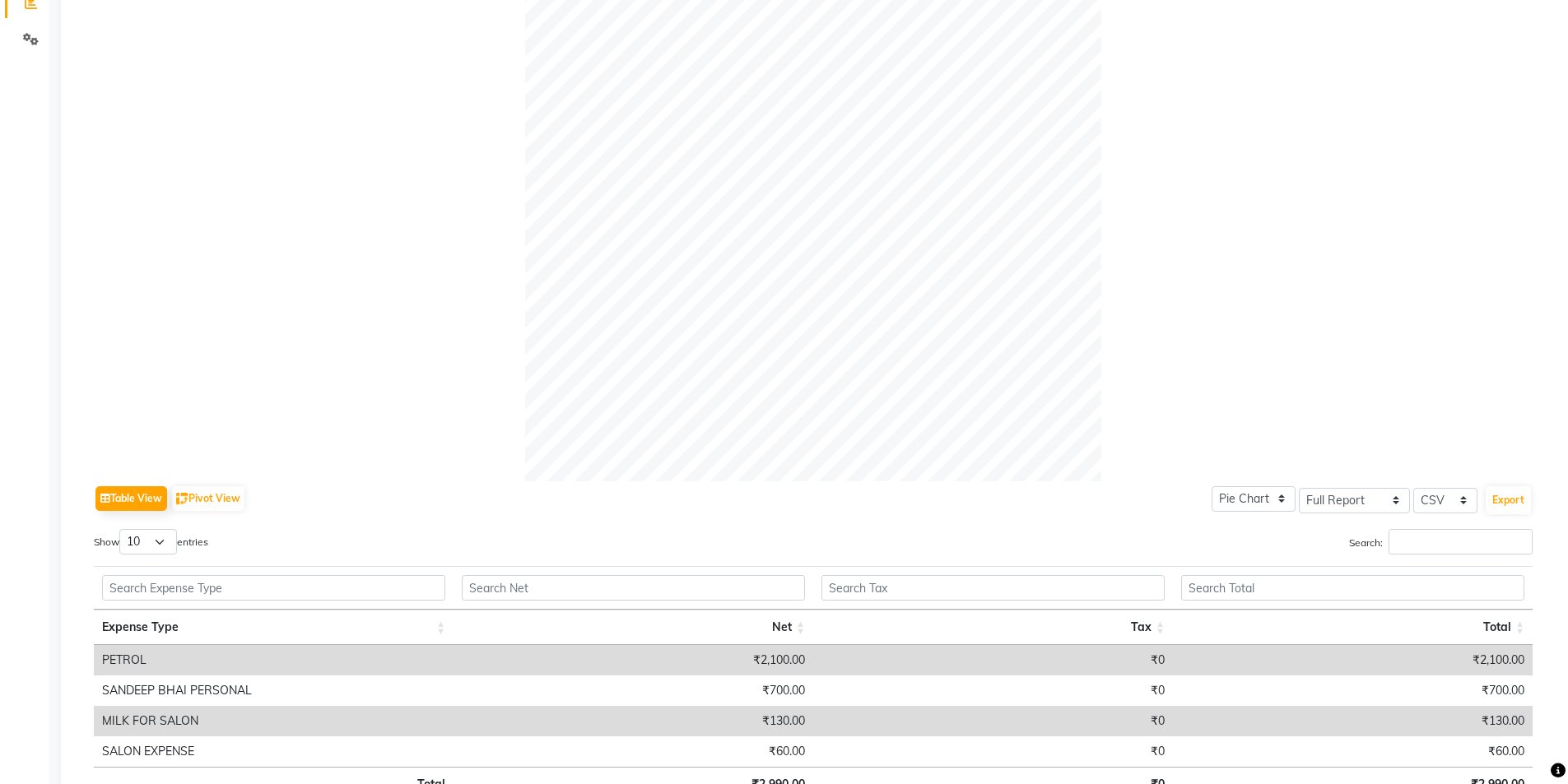
scroll to position [480, 0]
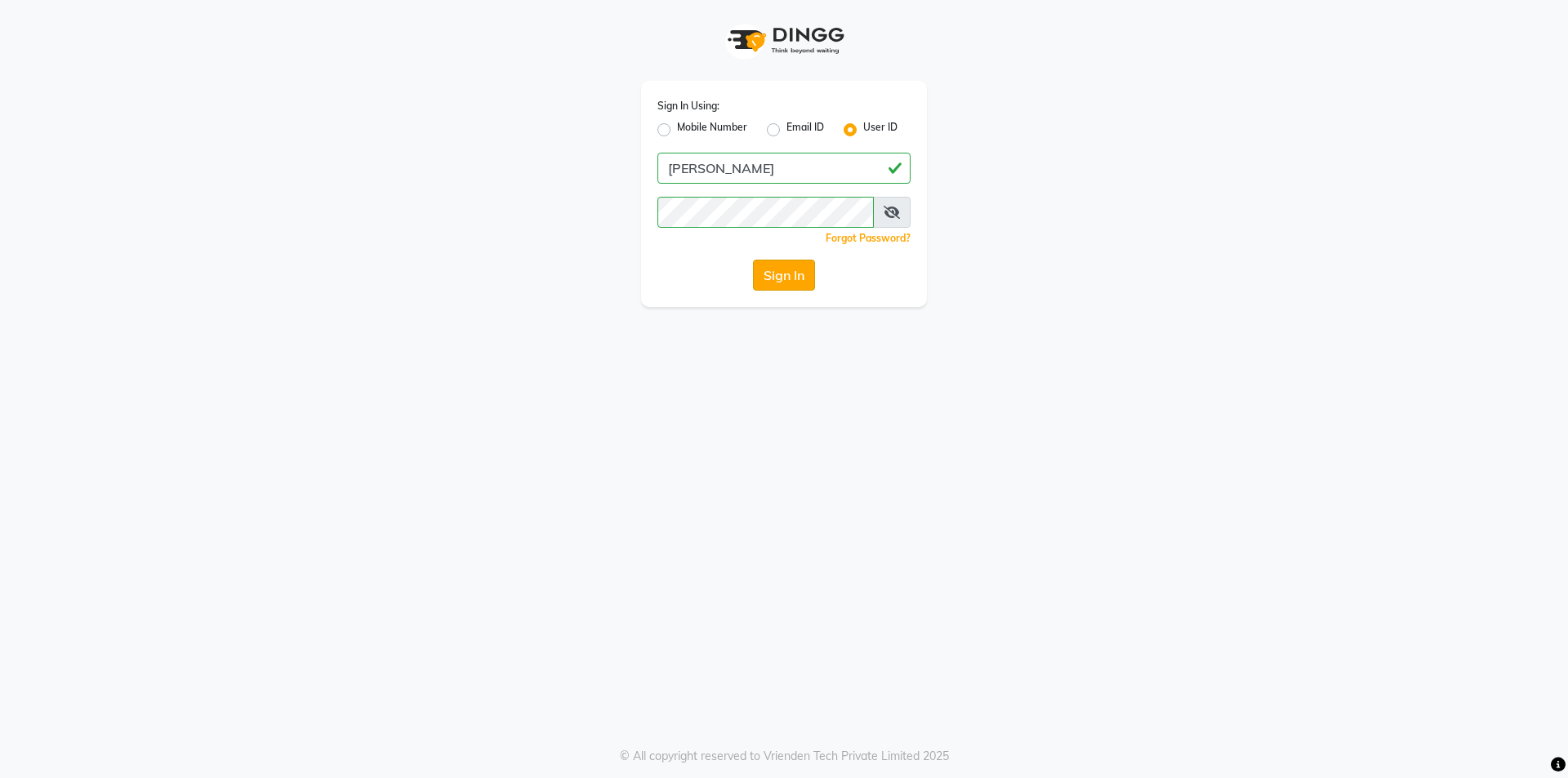
click at [786, 275] on button "Sign In" at bounding box center [784, 275] width 62 height 31
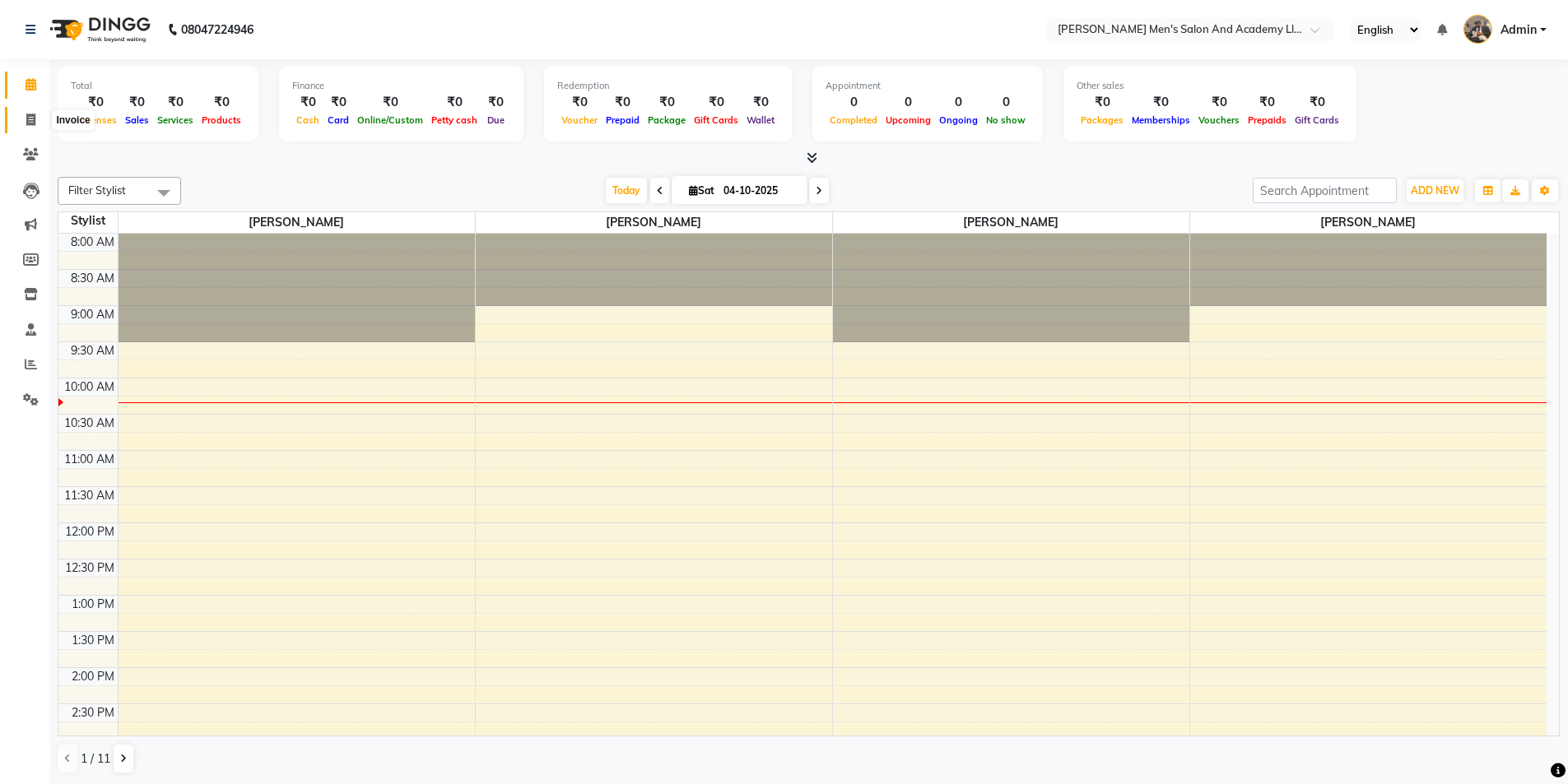
click at [33, 120] on icon at bounding box center [31, 120] width 9 height 12
select select "service"
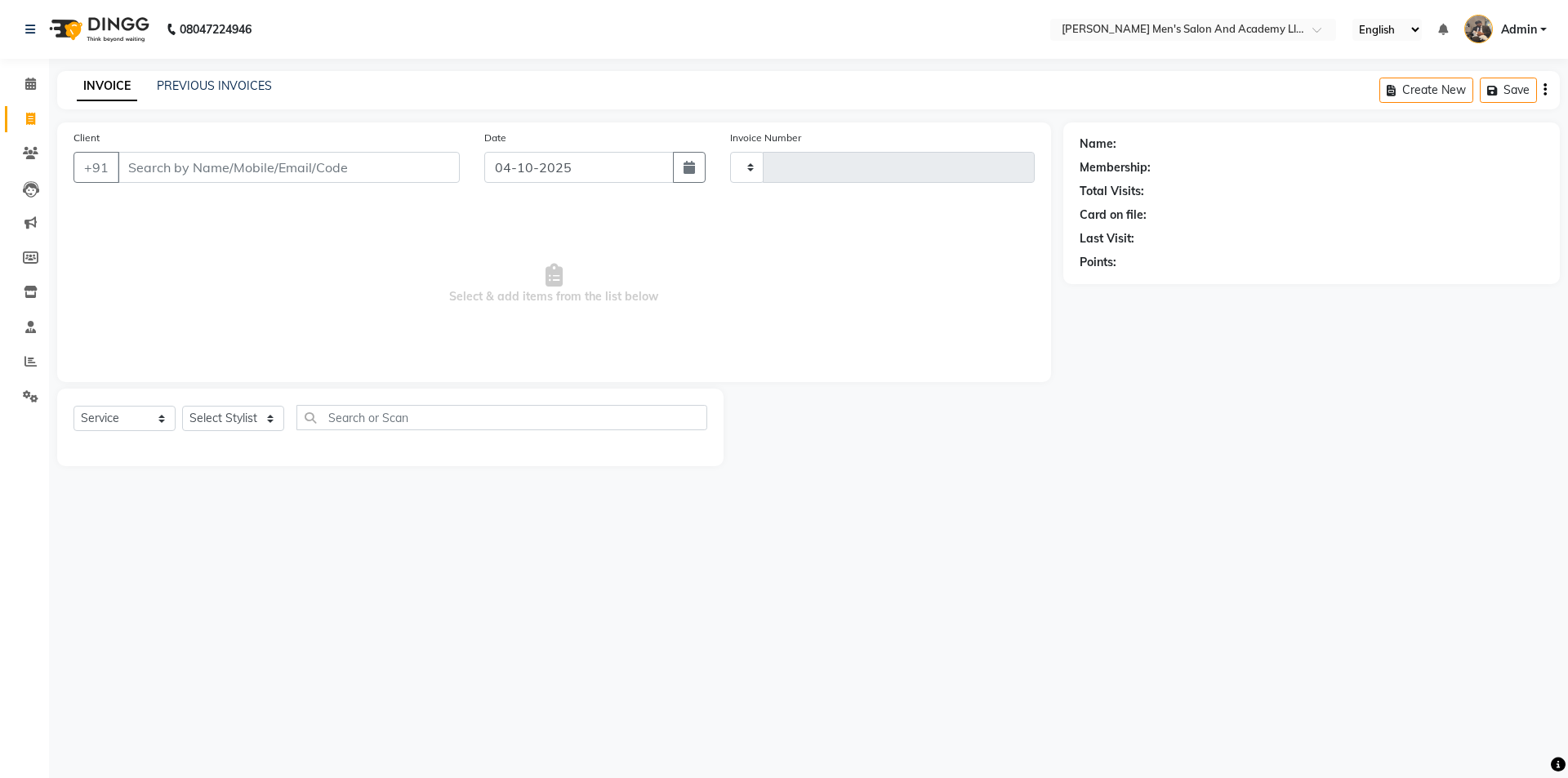
type input "10797"
select select "6752"
select select "membership"
click at [234, 87] on link "PREVIOUS INVOICES" at bounding box center [214, 85] width 115 height 14
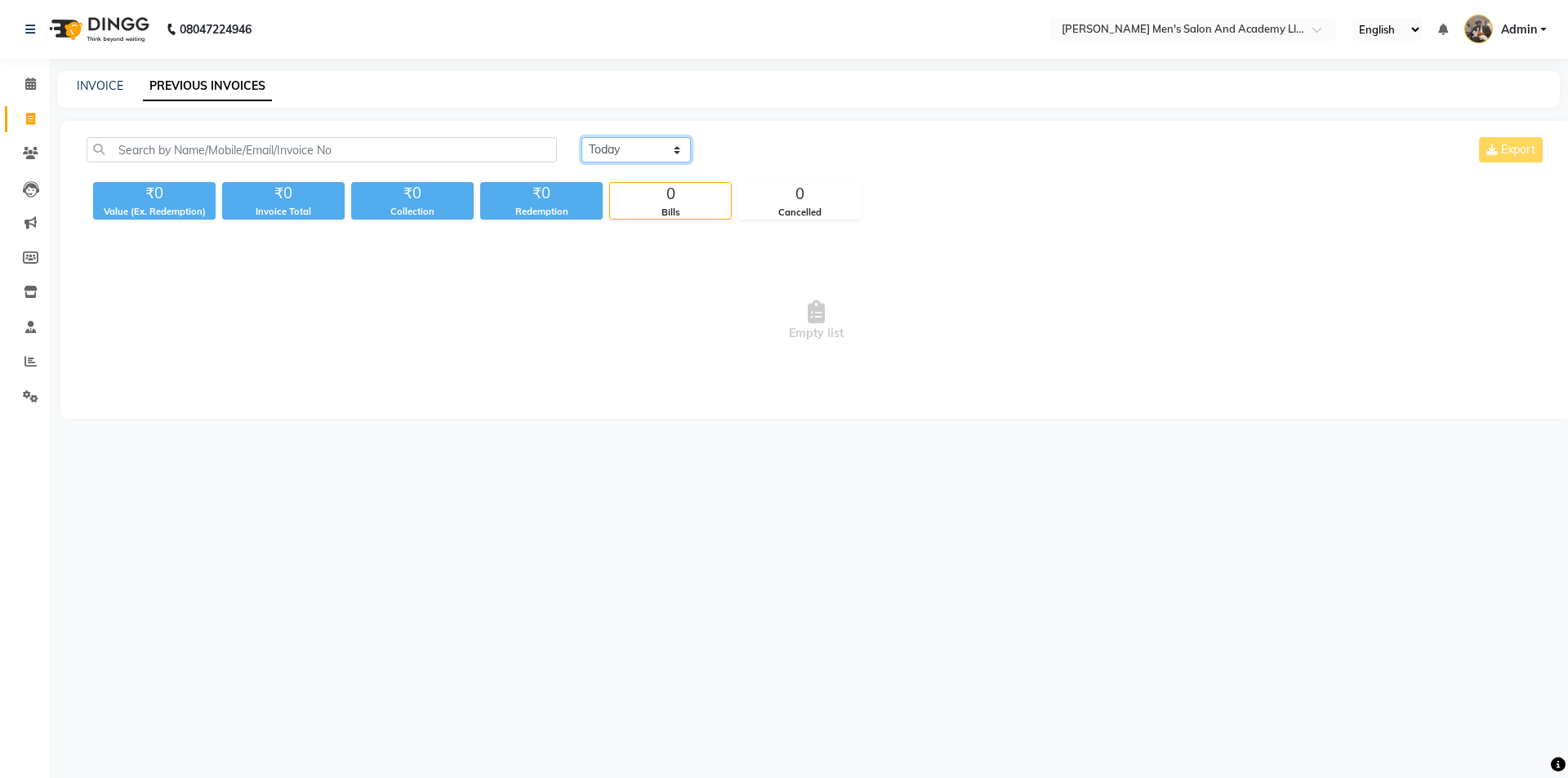
click at [630, 150] on select "Today Yesterday Custom Range" at bounding box center [636, 149] width 109 height 26
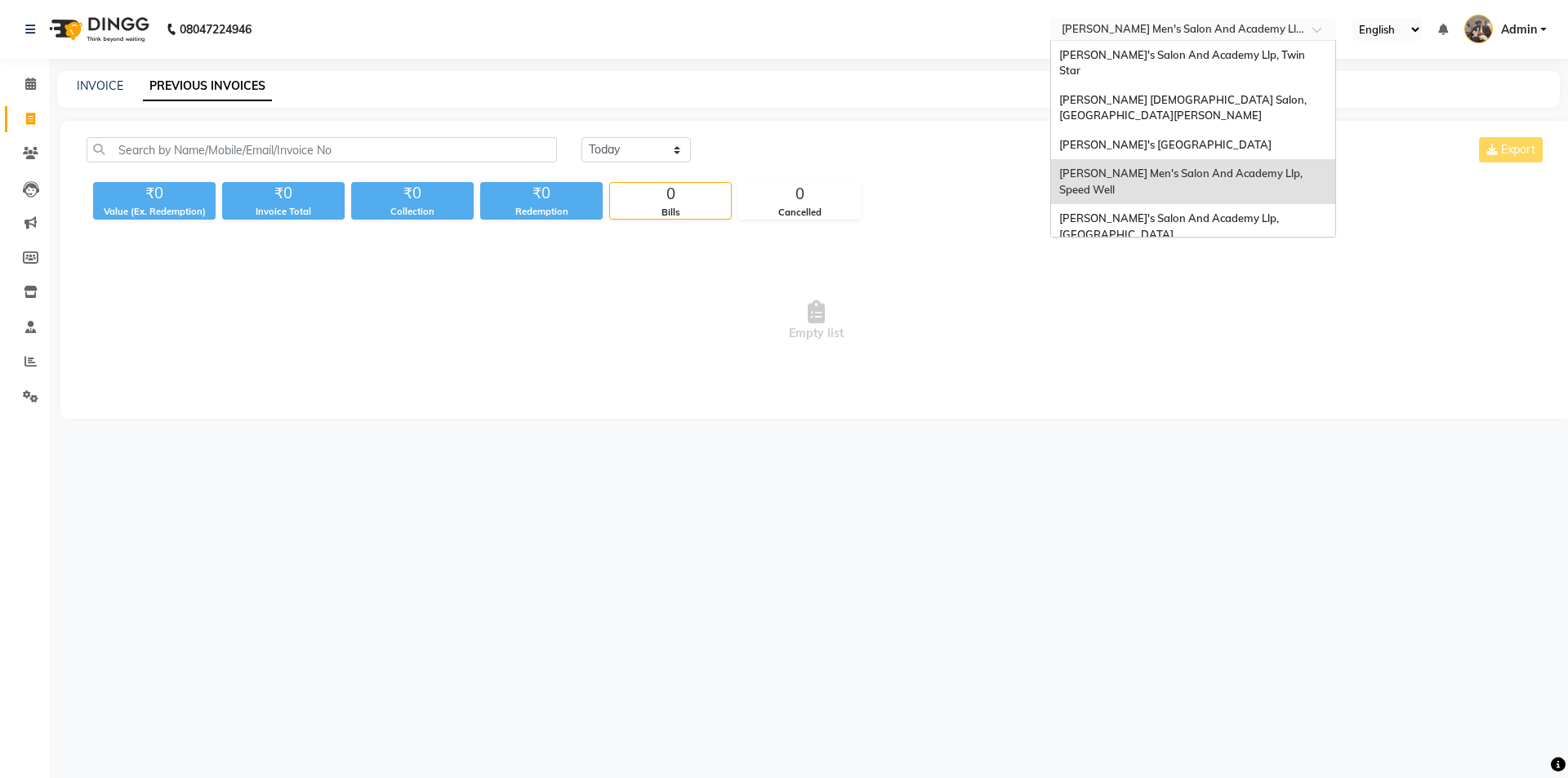
click at [1248, 23] on input "text" at bounding box center [1176, 30] width 237 height 16
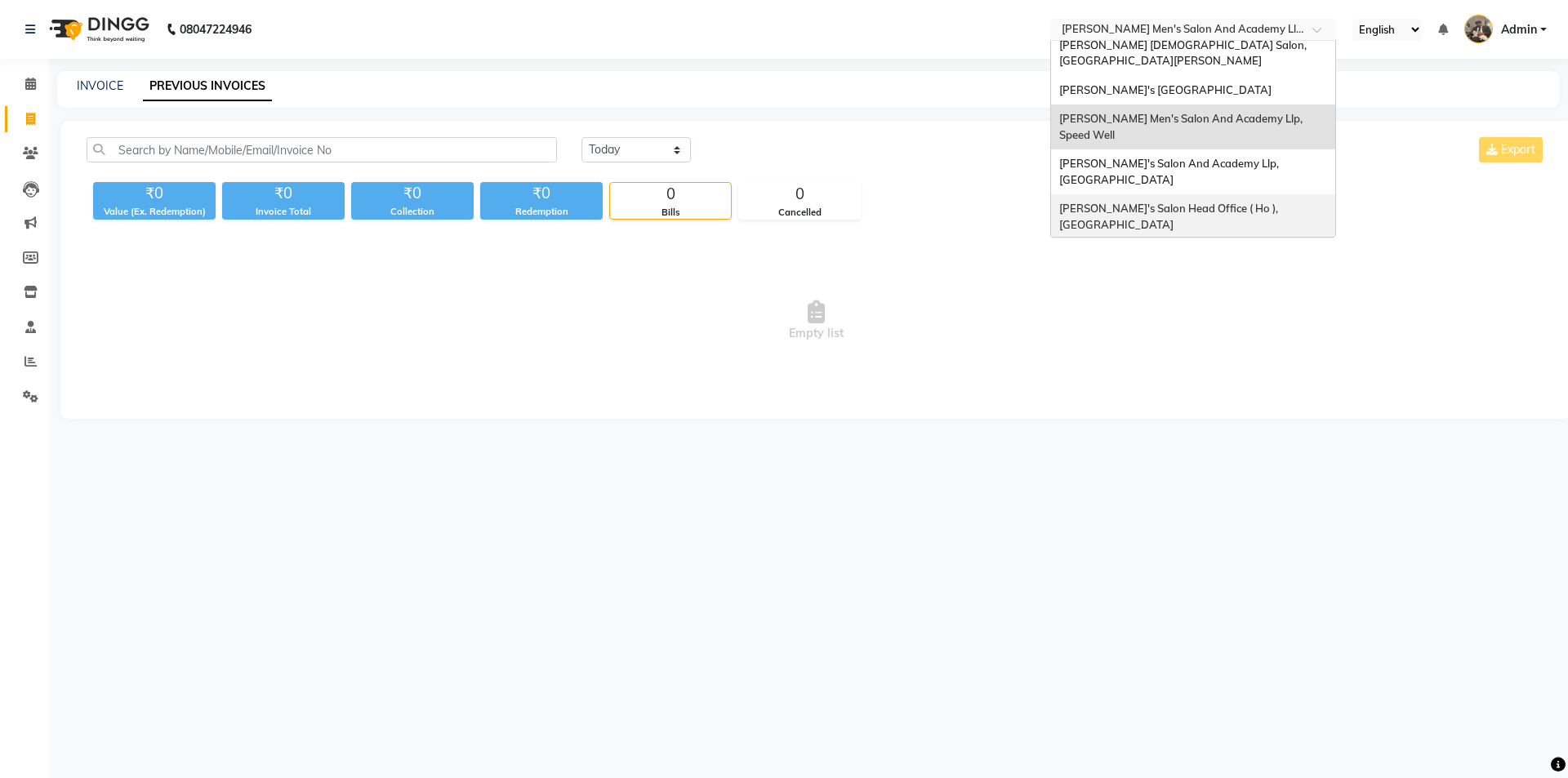
click at [1174, 201] on span "[PERSON_NAME]'s Salon Head Office ( Ho ), [GEOGRAPHIC_DATA]" at bounding box center [1170, 216] width 221 height 29
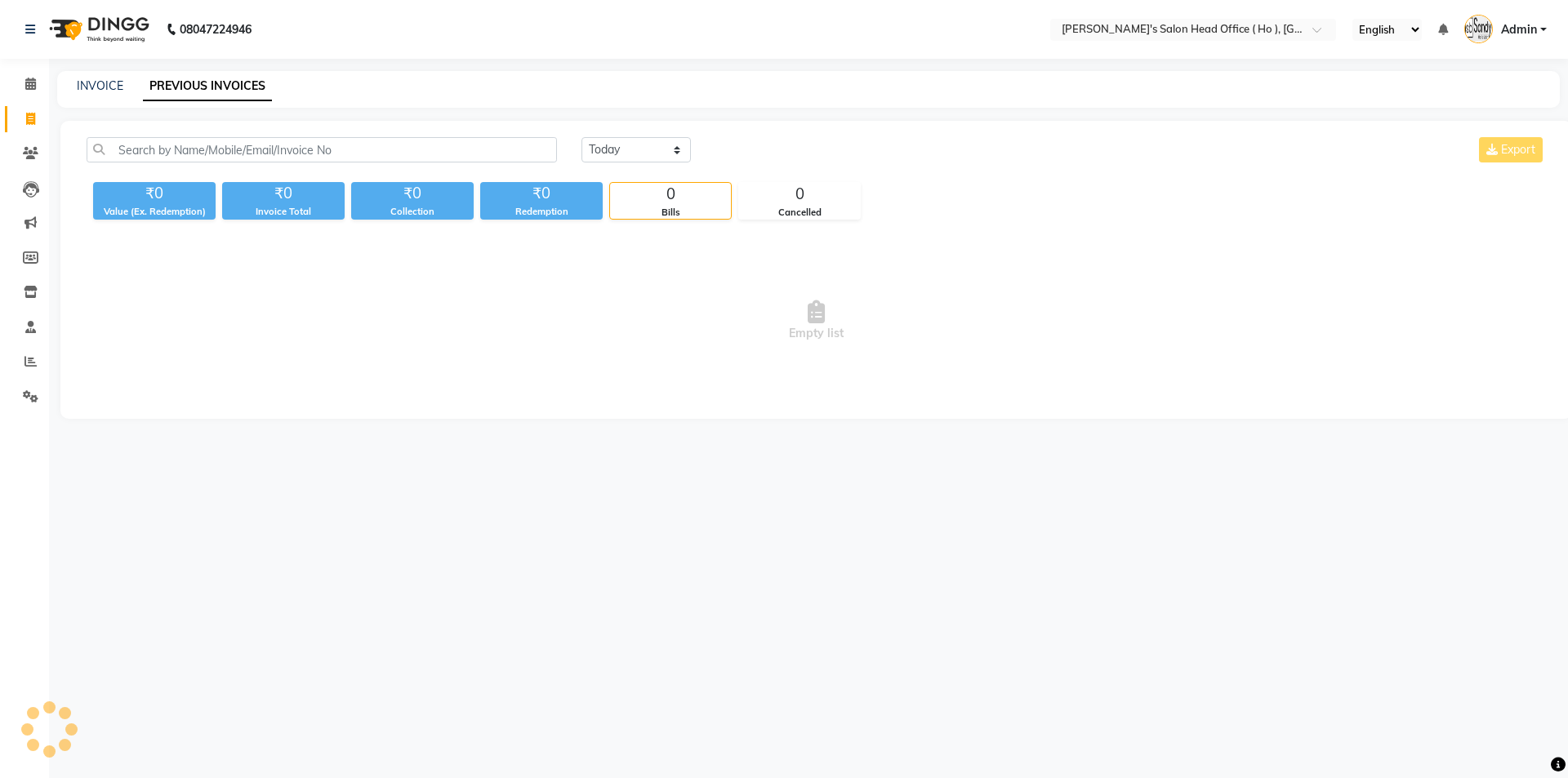
select select "en"
click at [32, 288] on icon at bounding box center [30, 292] width 14 height 12
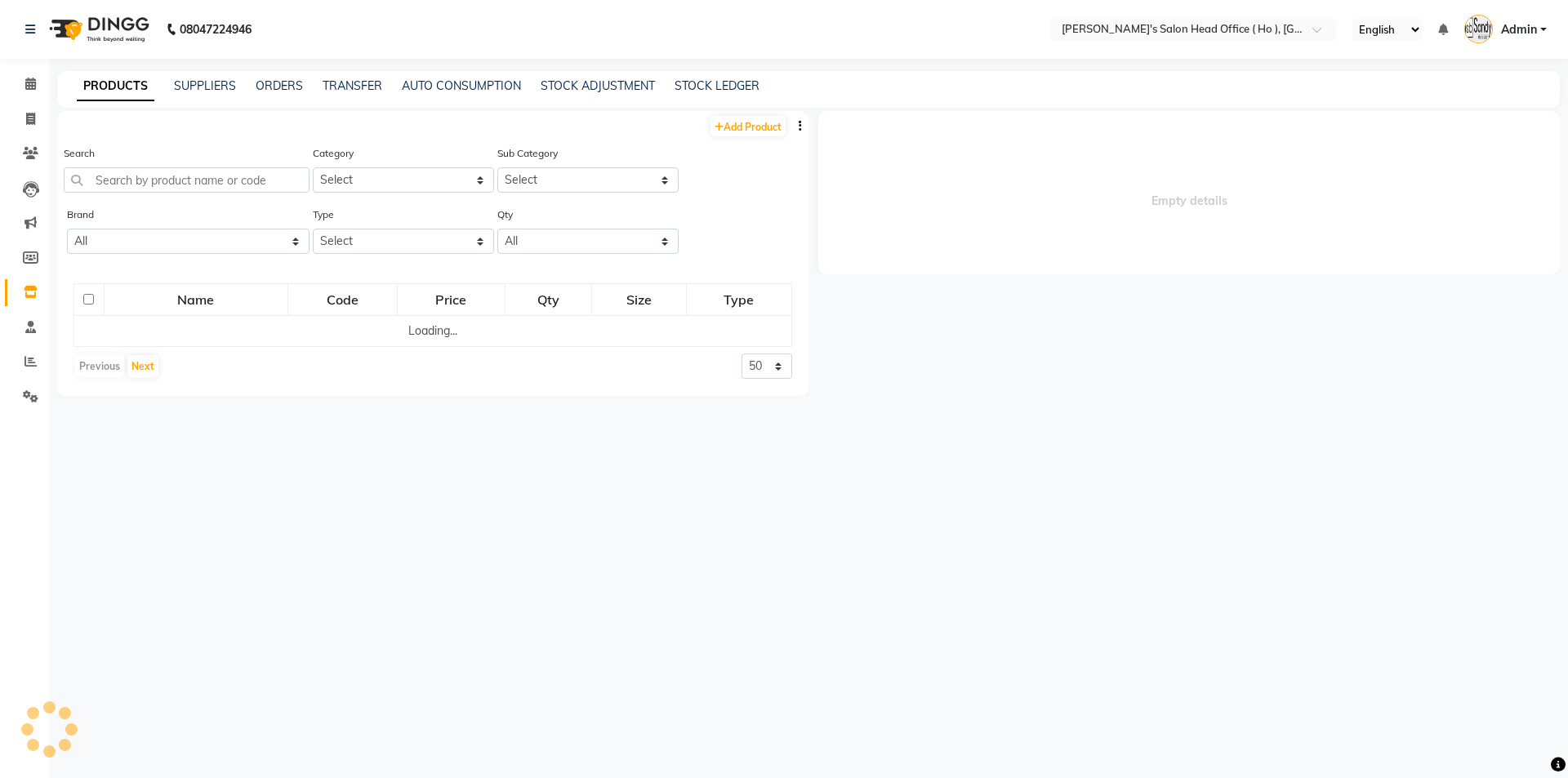
select select
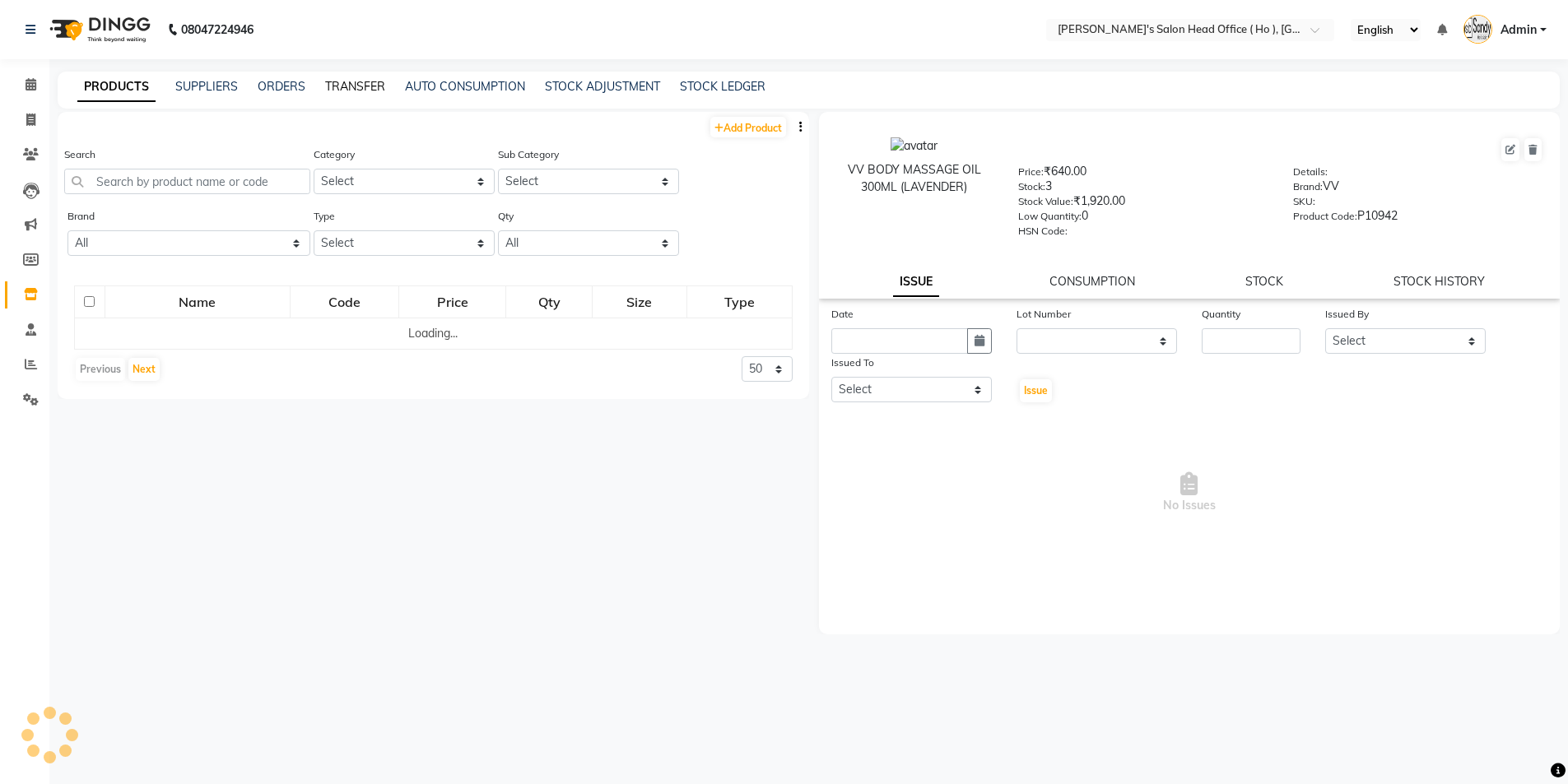
click at [348, 87] on link "TRANSFER" at bounding box center [355, 86] width 60 height 14
select select "sender"
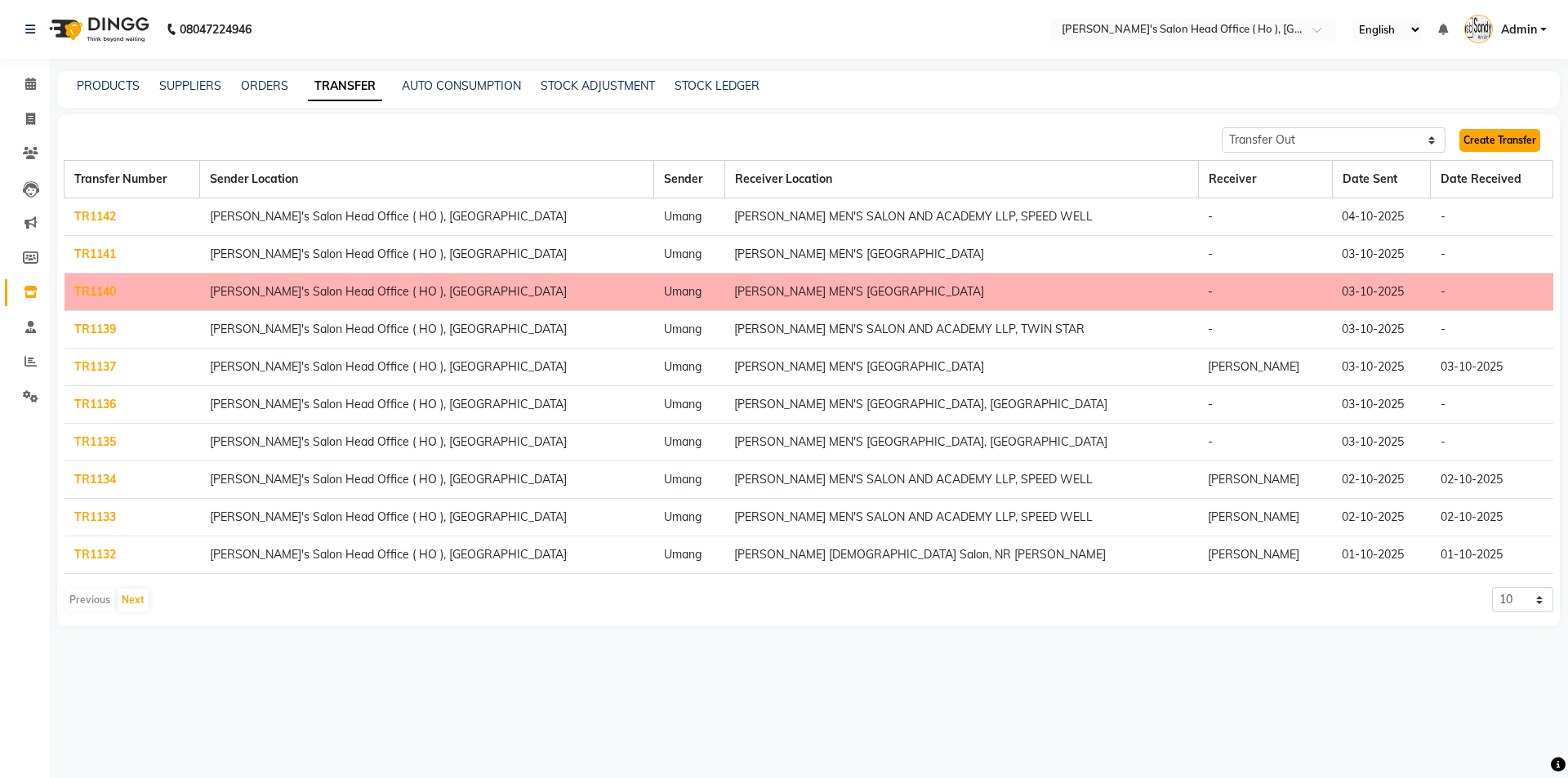
click at [1500, 133] on link "Create Transfer" at bounding box center [1500, 141] width 81 height 23
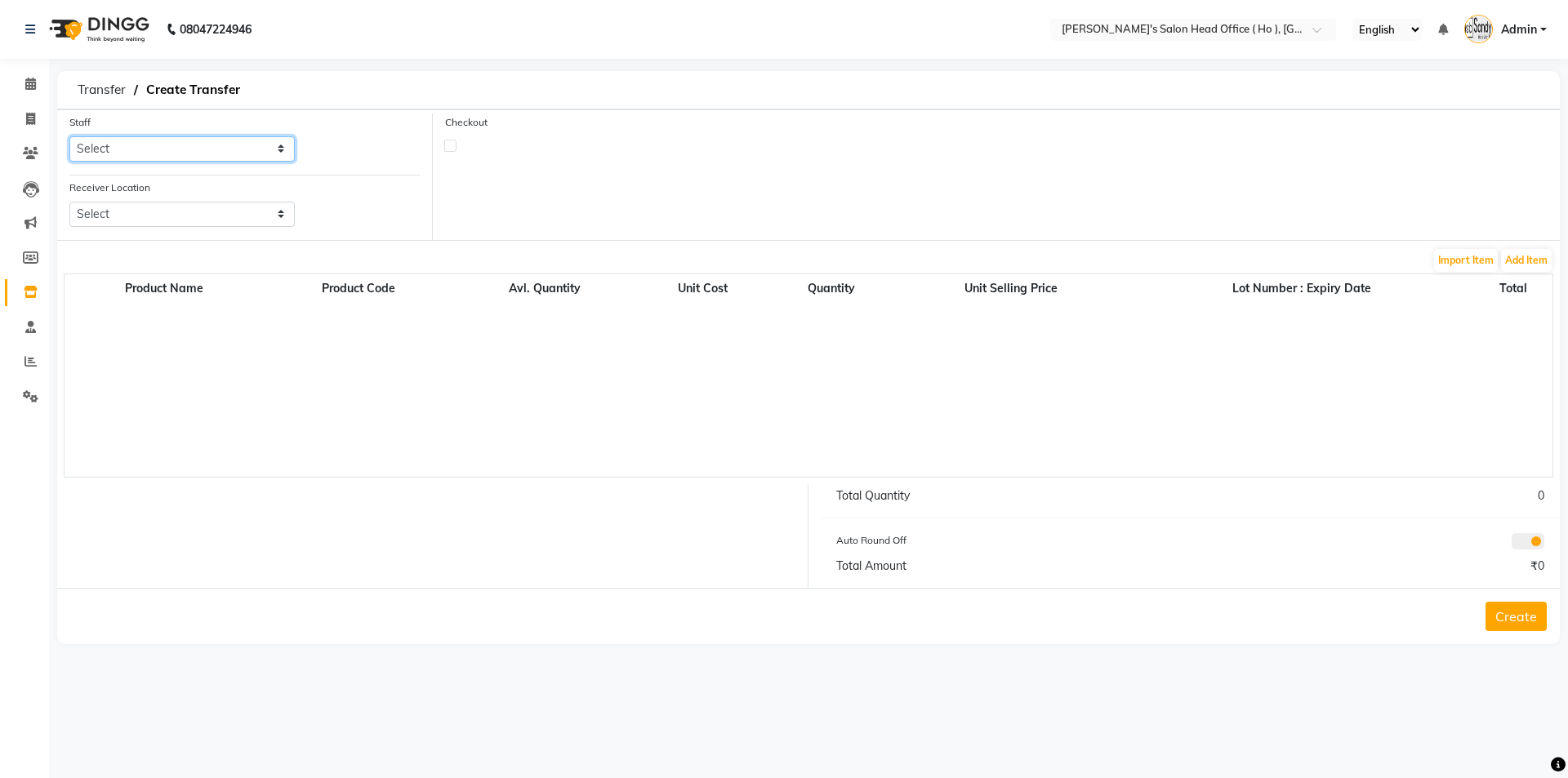
drag, startPoint x: 143, startPoint y: 137, endPoint x: 143, endPoint y: 149, distance: 12.0
click at [143, 137] on select "Select [PERSON_NAME] [PERSON_NAME] SUNNY [PERSON_NAME]" at bounding box center [182, 149] width 225 height 26
select select "58746"
click at [69, 137] on select "Select [PERSON_NAME] [PERSON_NAME] SUNNY [PERSON_NAME]" at bounding box center [182, 149] width 225 height 26
click at [101, 204] on select "Select [PERSON_NAME] Men's Salon And Academy Llp, Twin Star [PERSON_NAME] [DEMO…" at bounding box center [182, 214] width 225 height 26
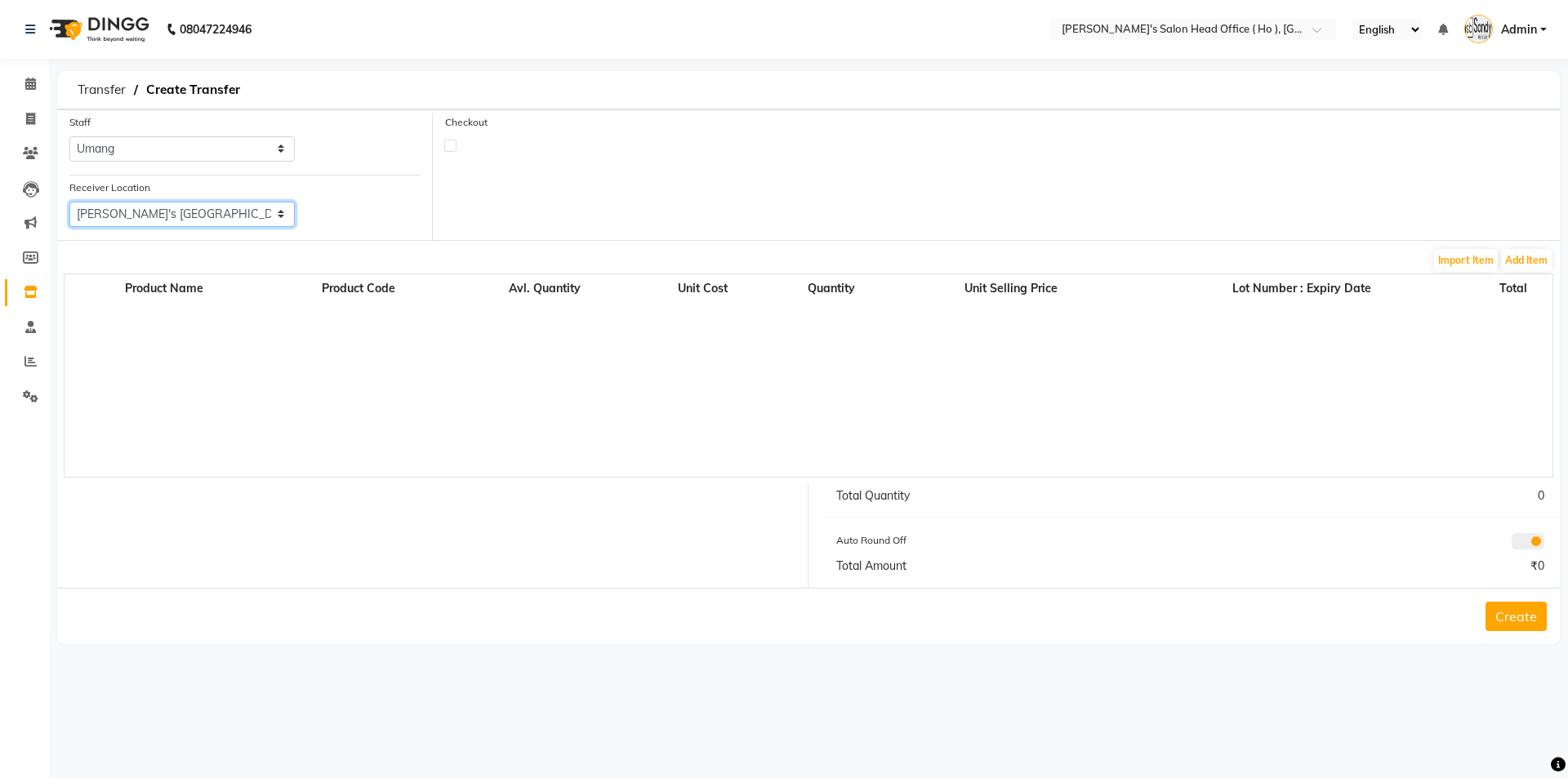
click at [69, 201] on select "Select [PERSON_NAME] Men's Salon And Academy Llp, Twin Star [PERSON_NAME] [DEMO…" at bounding box center [182, 214] width 225 height 26
click at [237, 224] on select "Select [PERSON_NAME] Men's Salon And Academy Llp, Twin Star [PERSON_NAME] [DEMO…" at bounding box center [182, 214] width 225 height 26
select select "3657"
click at [69, 201] on select "Select [PERSON_NAME] Men's Salon And Academy Llp, Twin Star [PERSON_NAME] [DEMO…" at bounding box center [182, 214] width 225 height 26
click at [1544, 260] on button "Add Item" at bounding box center [1526, 260] width 50 height 23
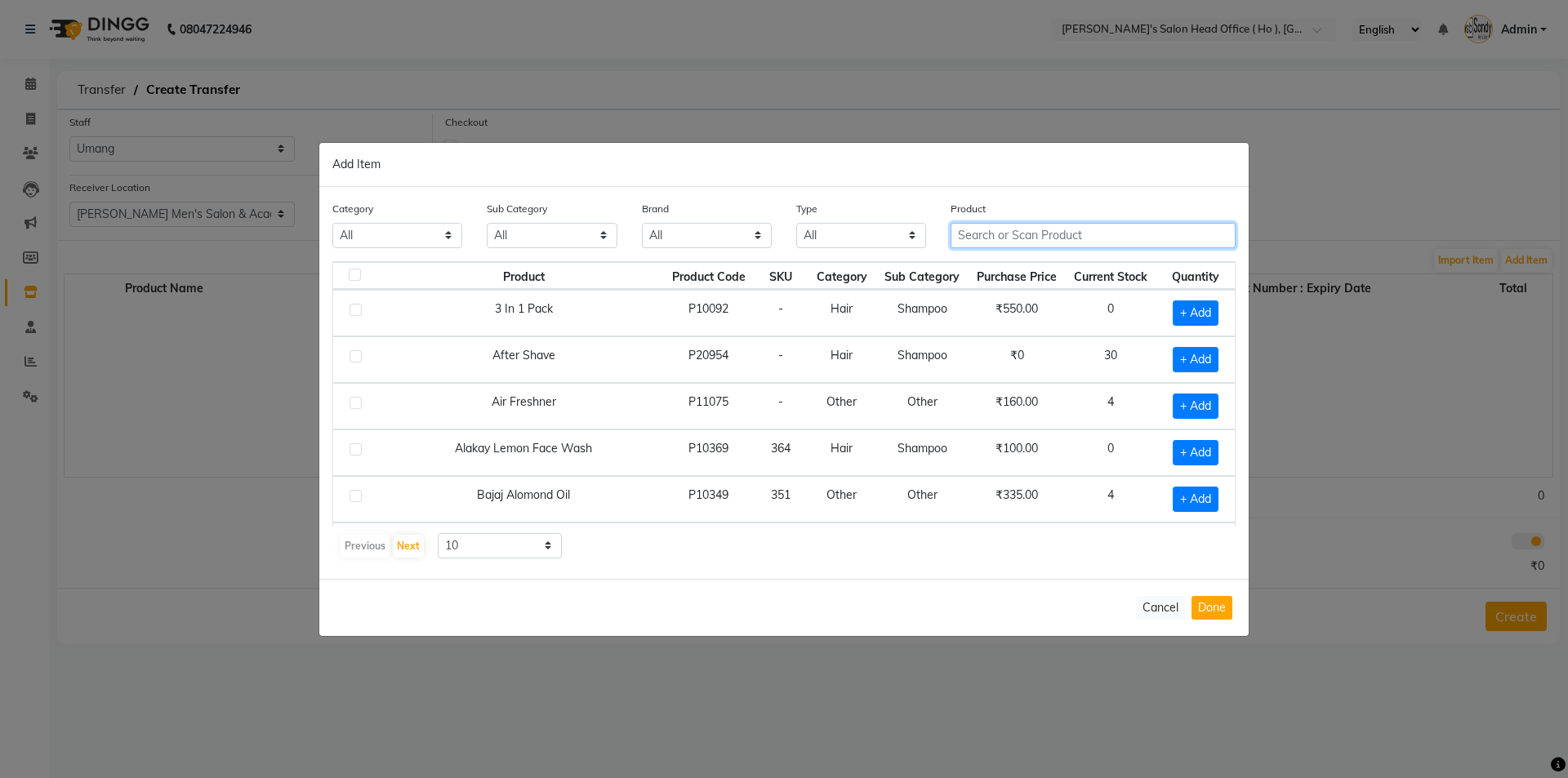
click at [1025, 237] on input "text" at bounding box center [1094, 236] width 285 height 26
type input "OIL"
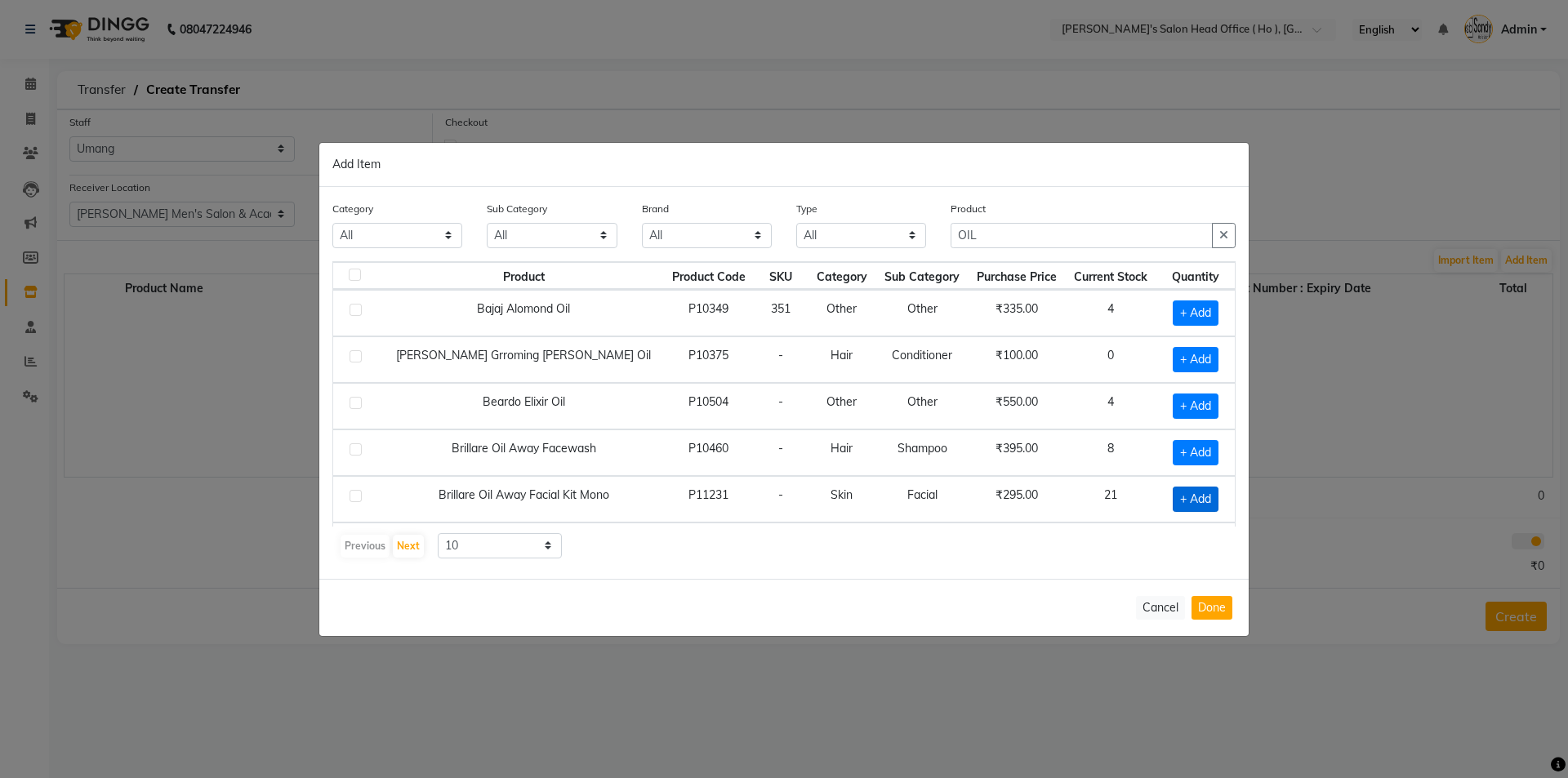
click at [1185, 496] on span "+ Add" at bounding box center [1195, 499] width 46 height 26
checkbox input "true"
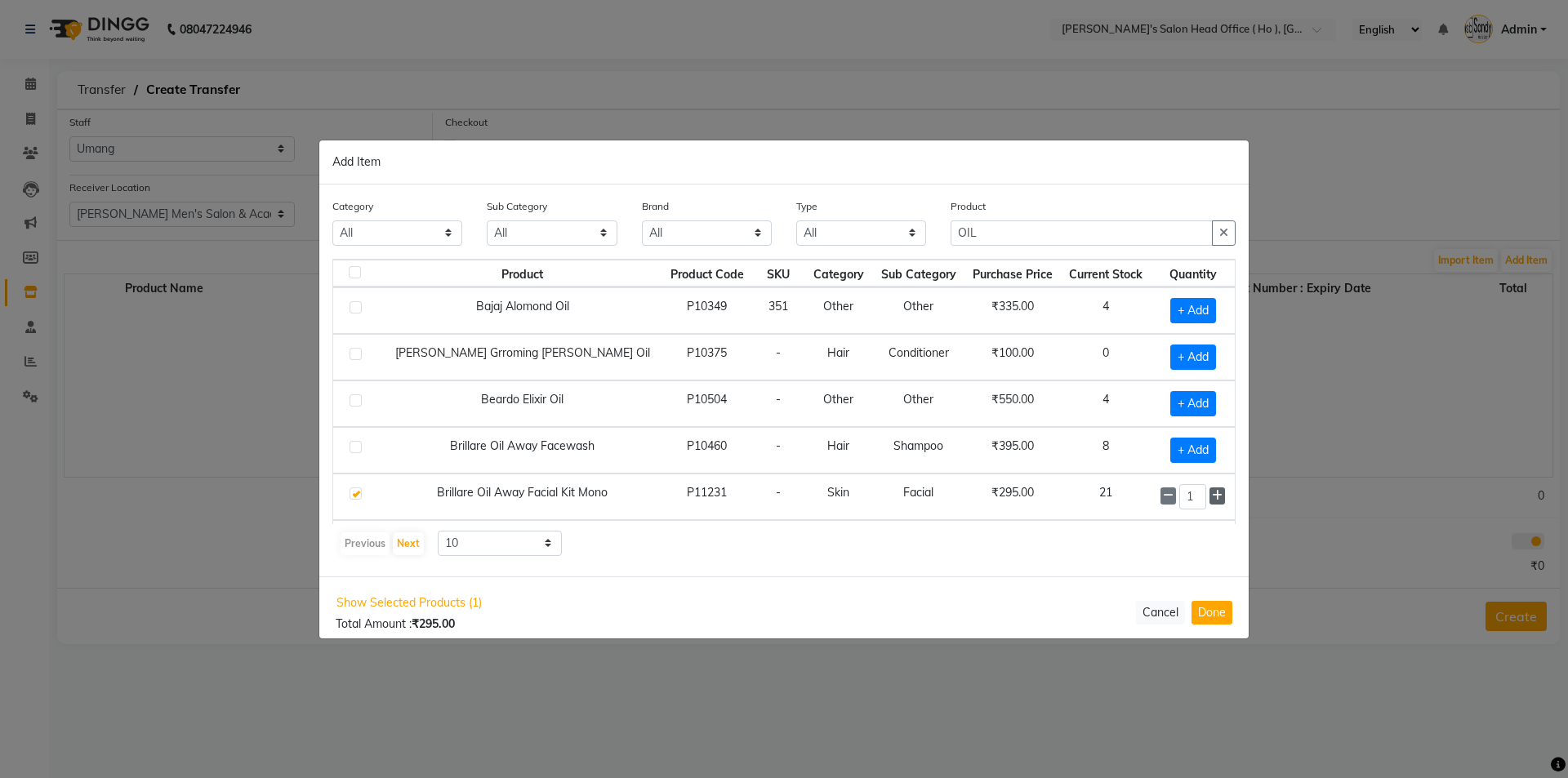
click at [1210, 496] on span at bounding box center [1217, 496] width 15 height 17
type input "4"
click at [1207, 609] on button "Done" at bounding box center [1212, 612] width 41 height 24
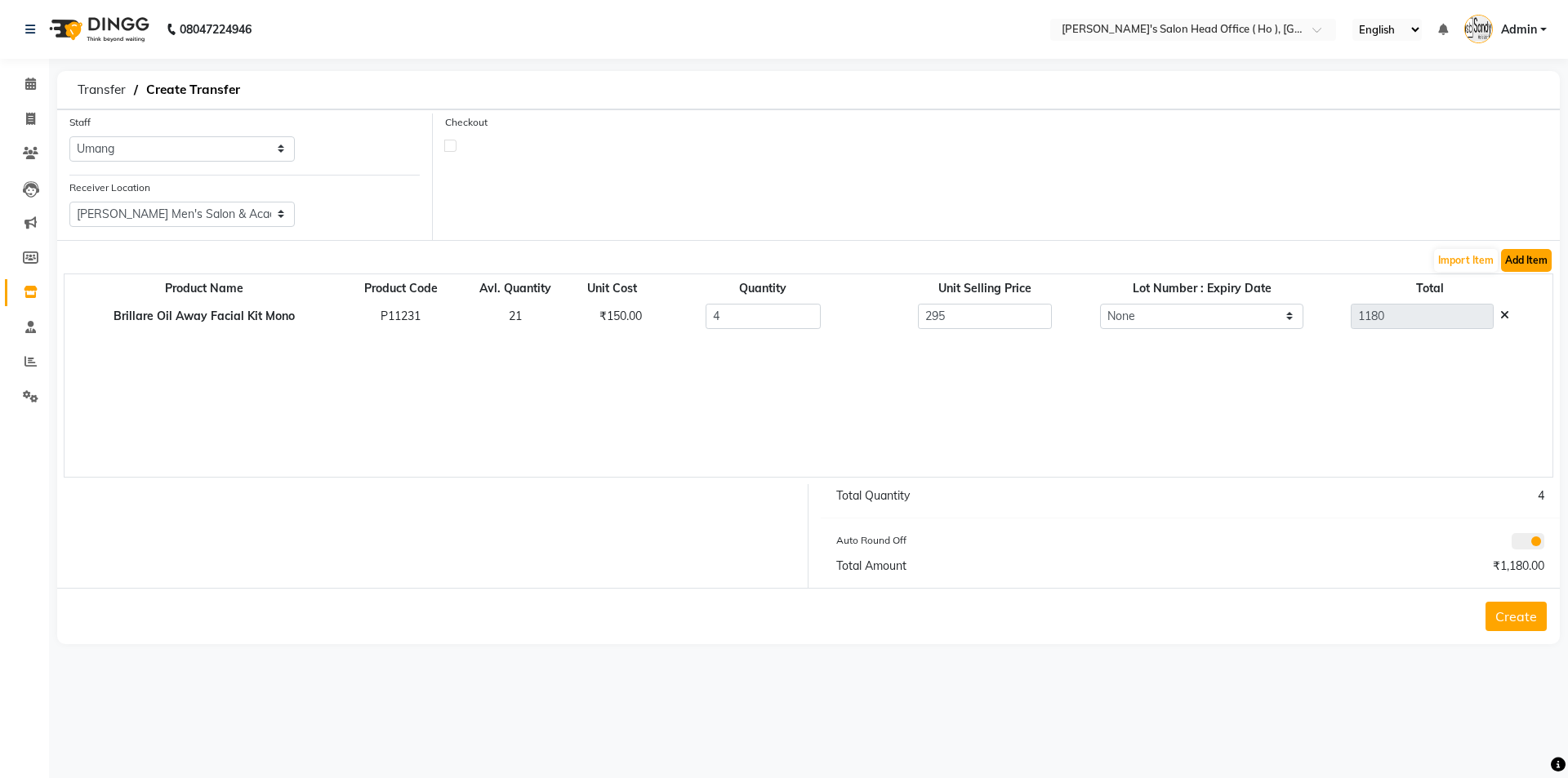
click at [1539, 260] on button "Add Item" at bounding box center [1526, 260] width 50 height 23
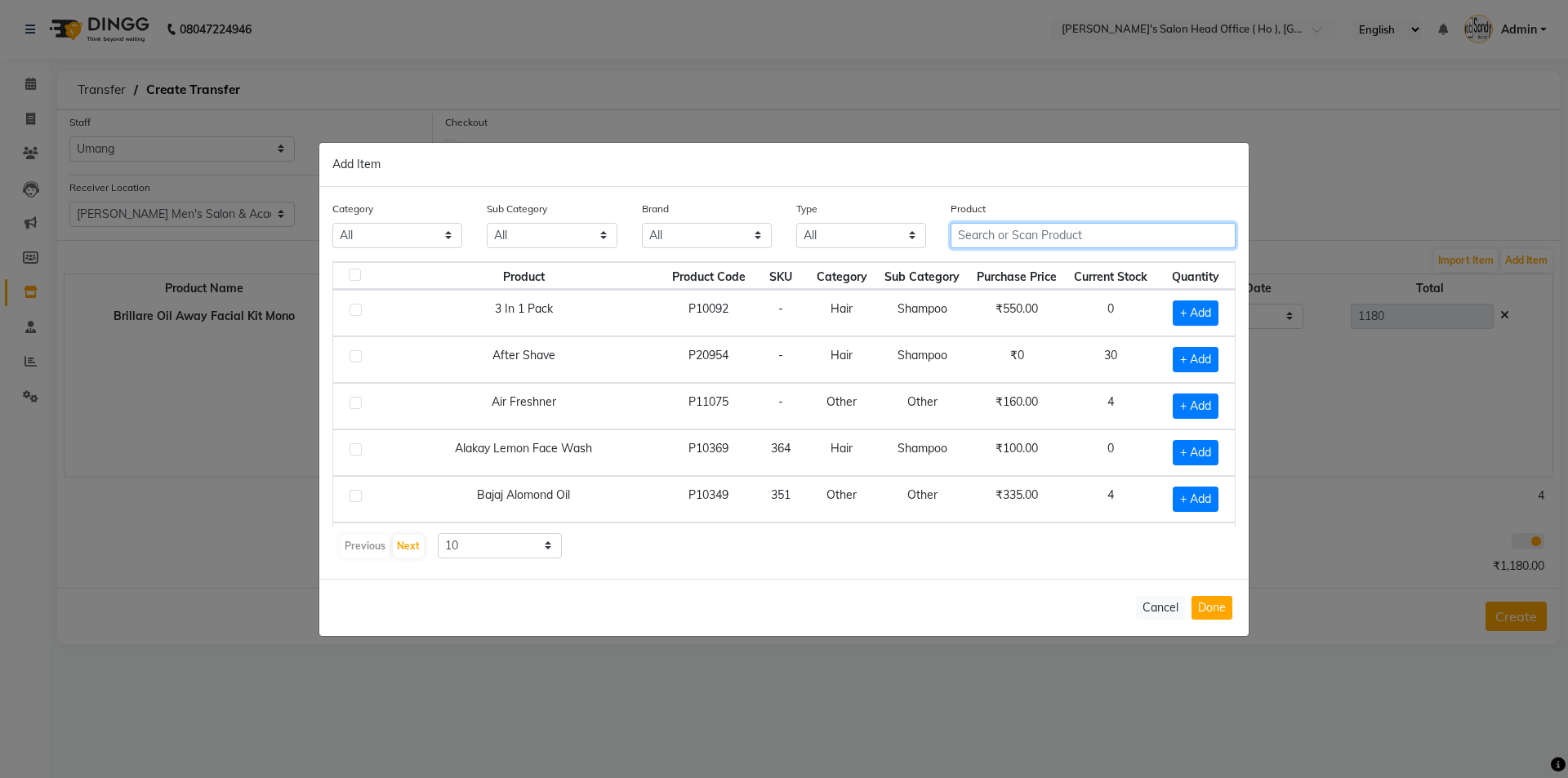
click at [999, 232] on input "text" at bounding box center [1094, 236] width 285 height 26
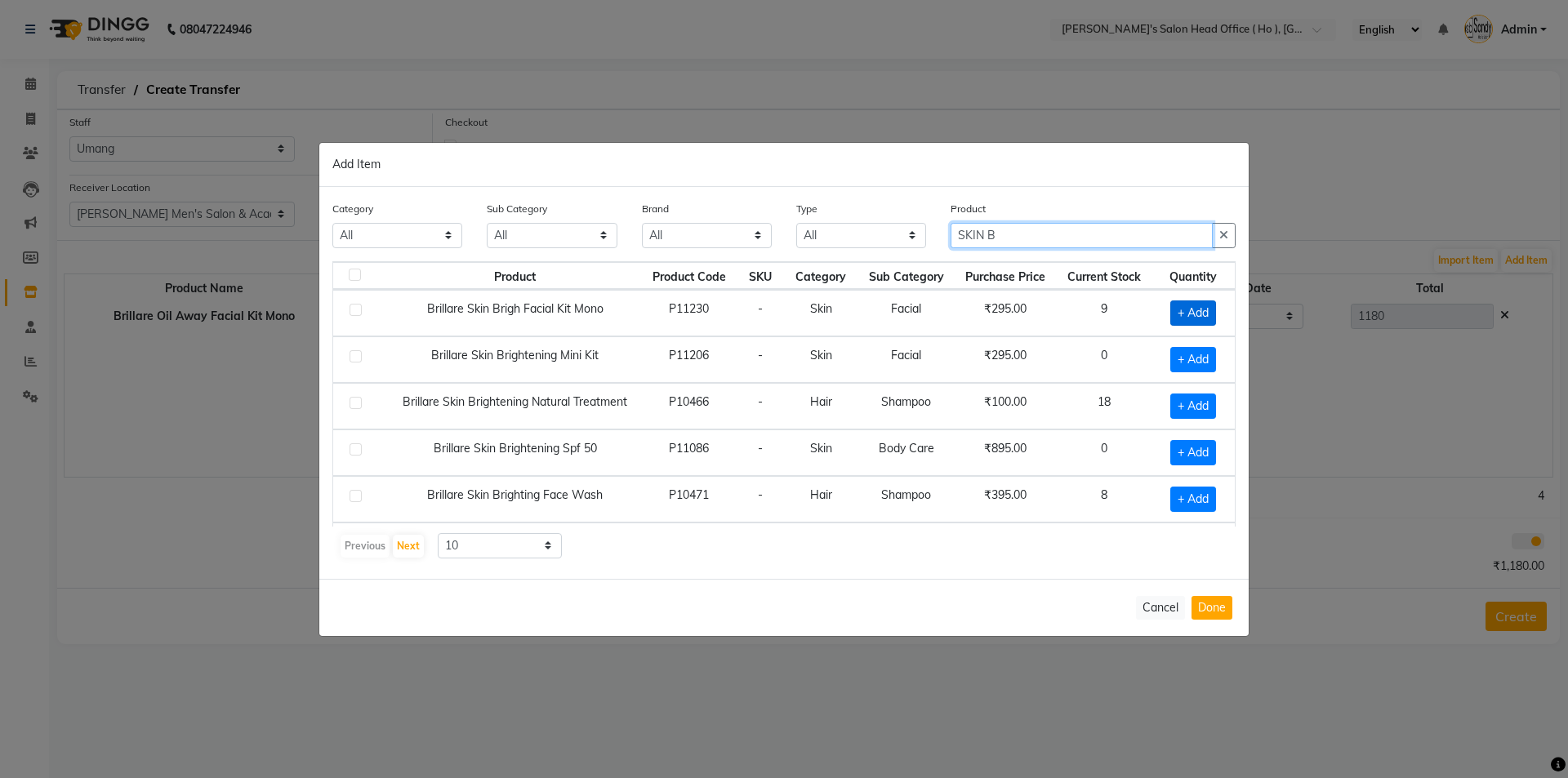
type input "SKIN B"
click at [1174, 309] on span "+ Add" at bounding box center [1194, 313] width 46 height 26
checkbox input "true"
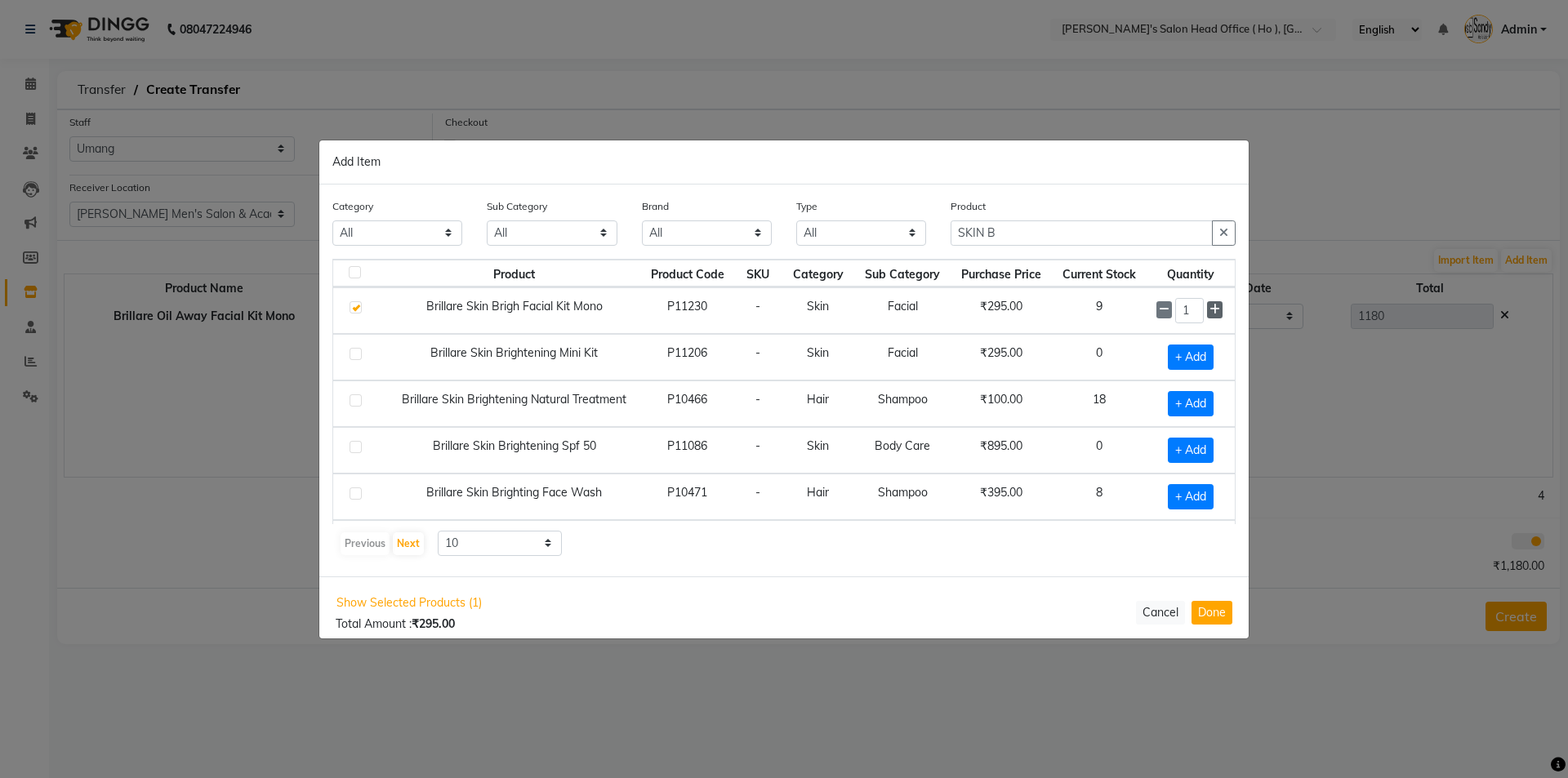
click at [1207, 311] on span at bounding box center [1214, 310] width 15 height 17
type input "4"
click at [1223, 614] on button "Done" at bounding box center [1212, 613] width 41 height 24
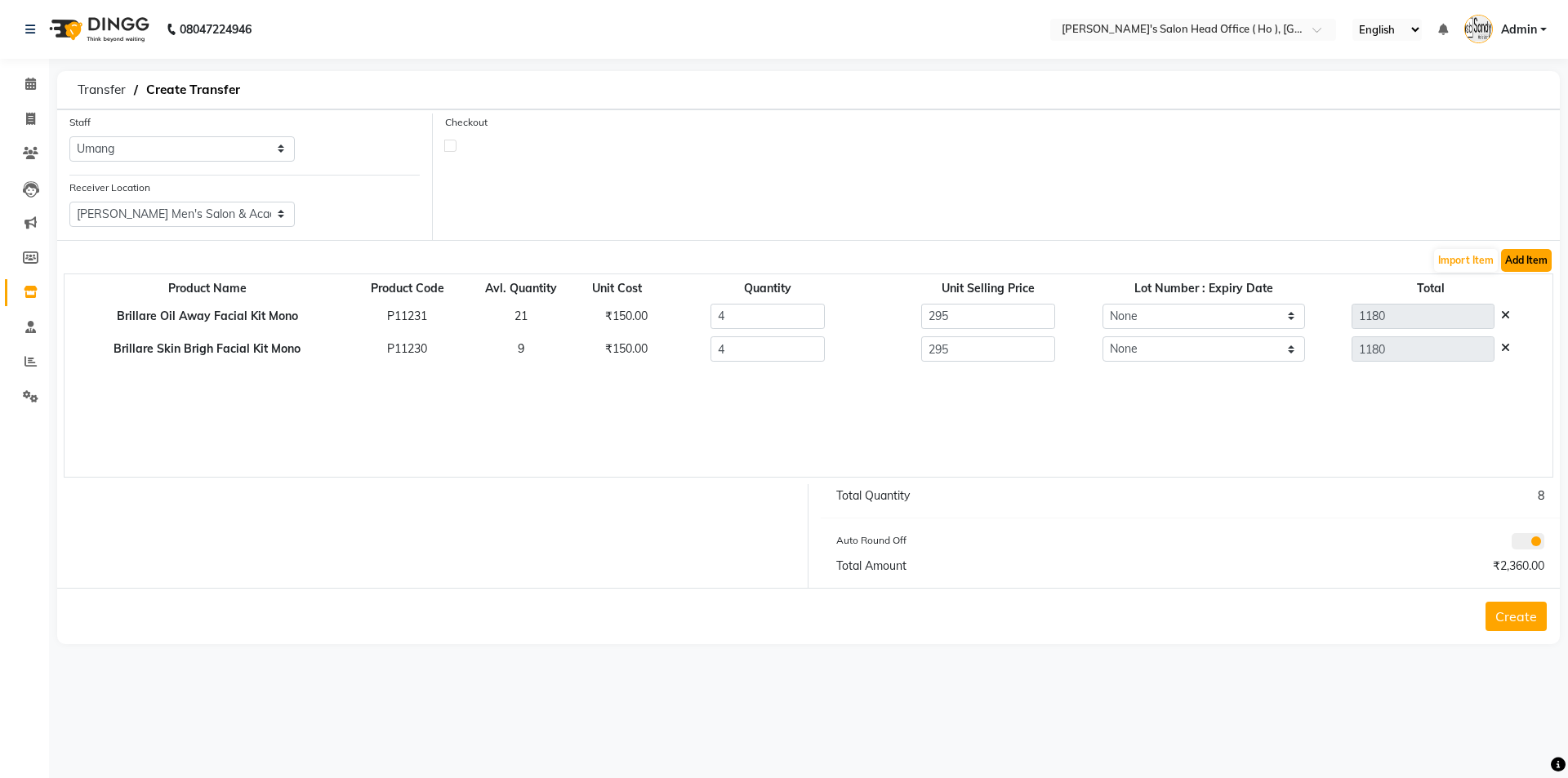
click at [1534, 264] on button "Add Item" at bounding box center [1526, 260] width 50 height 23
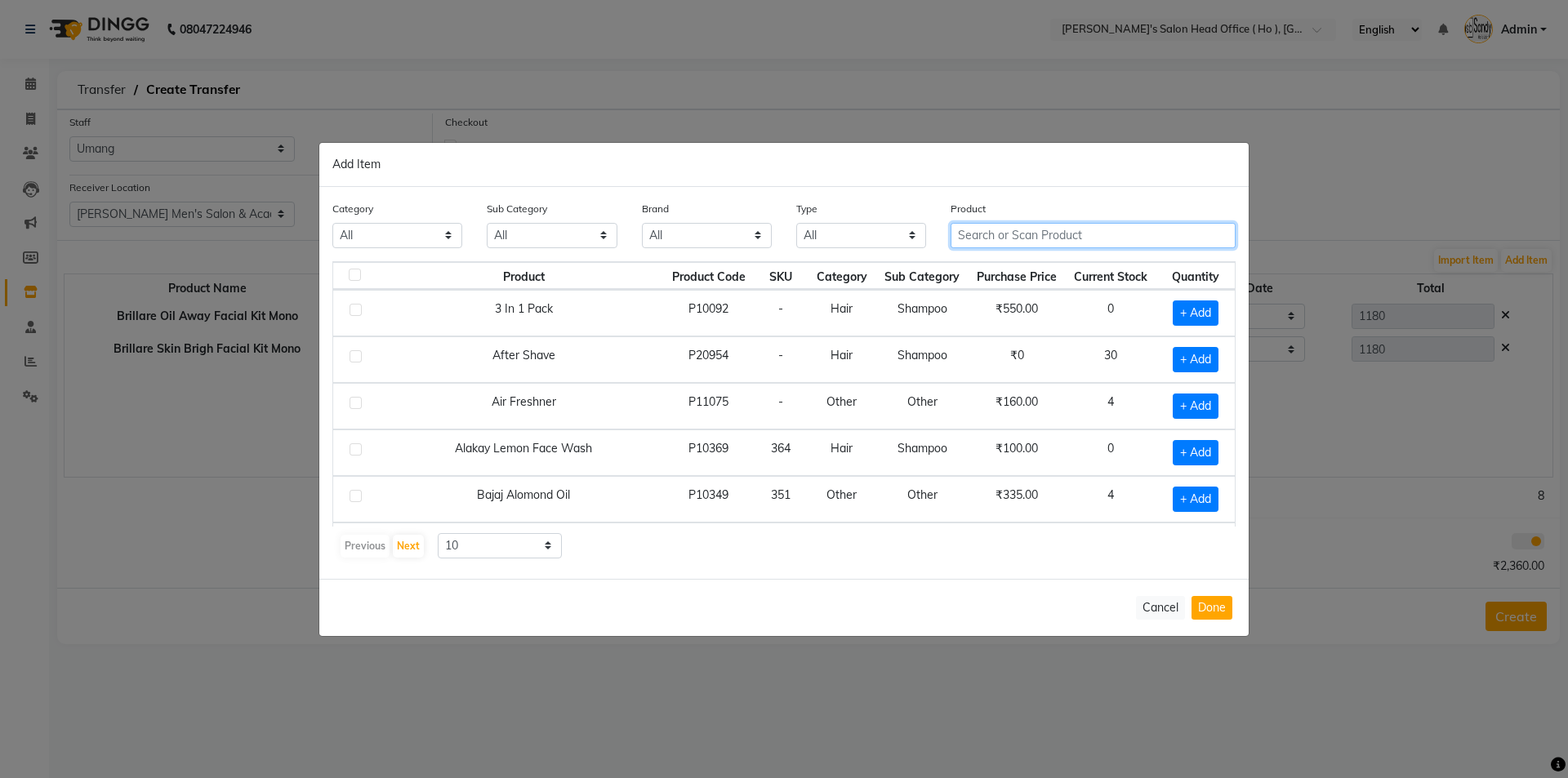
click at [1014, 233] on input "text" at bounding box center [1094, 236] width 285 height 26
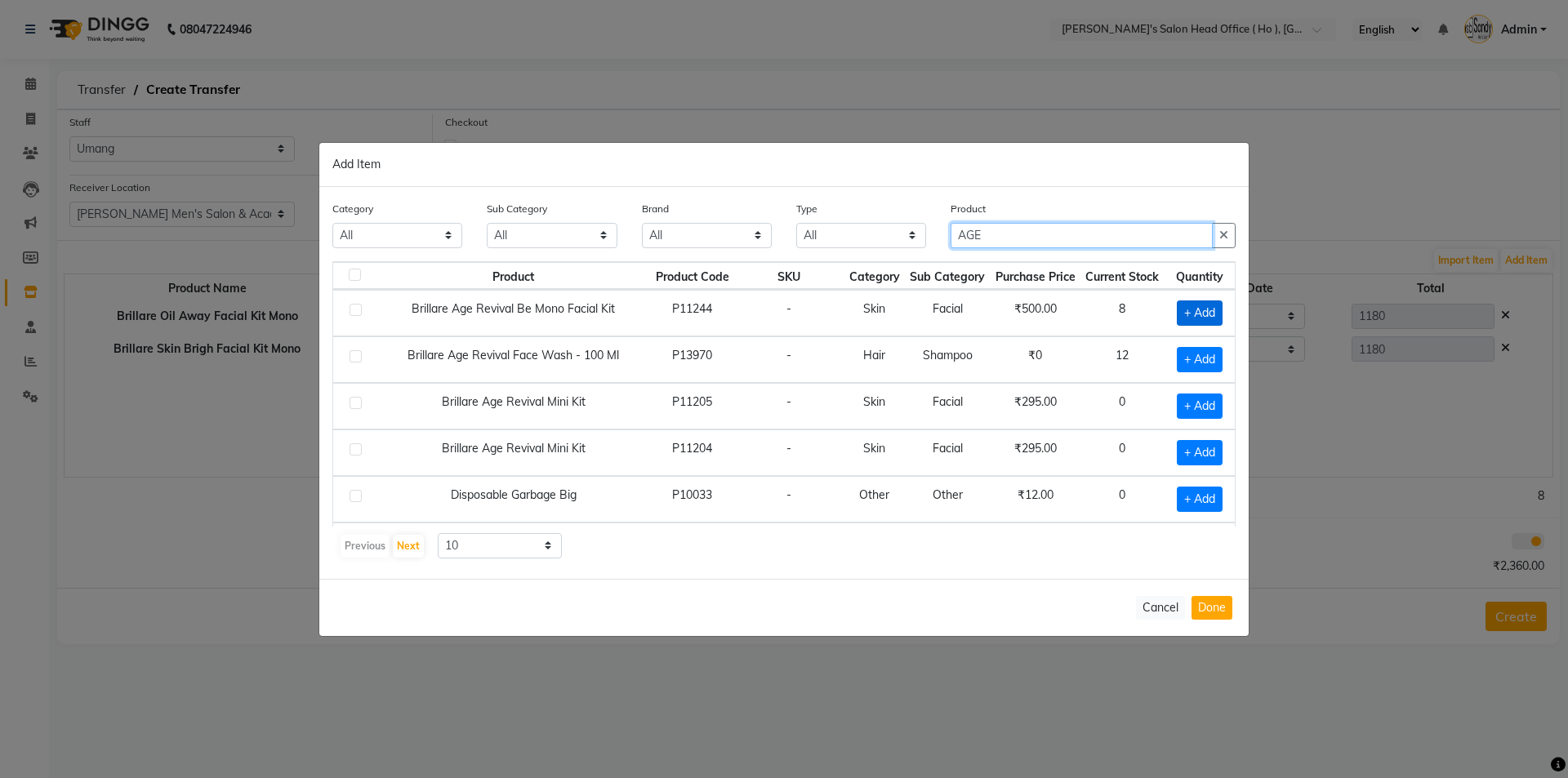
type input "AGE"
click at [1195, 317] on span "+ Add" at bounding box center [1200, 313] width 46 height 26
checkbox input "true"
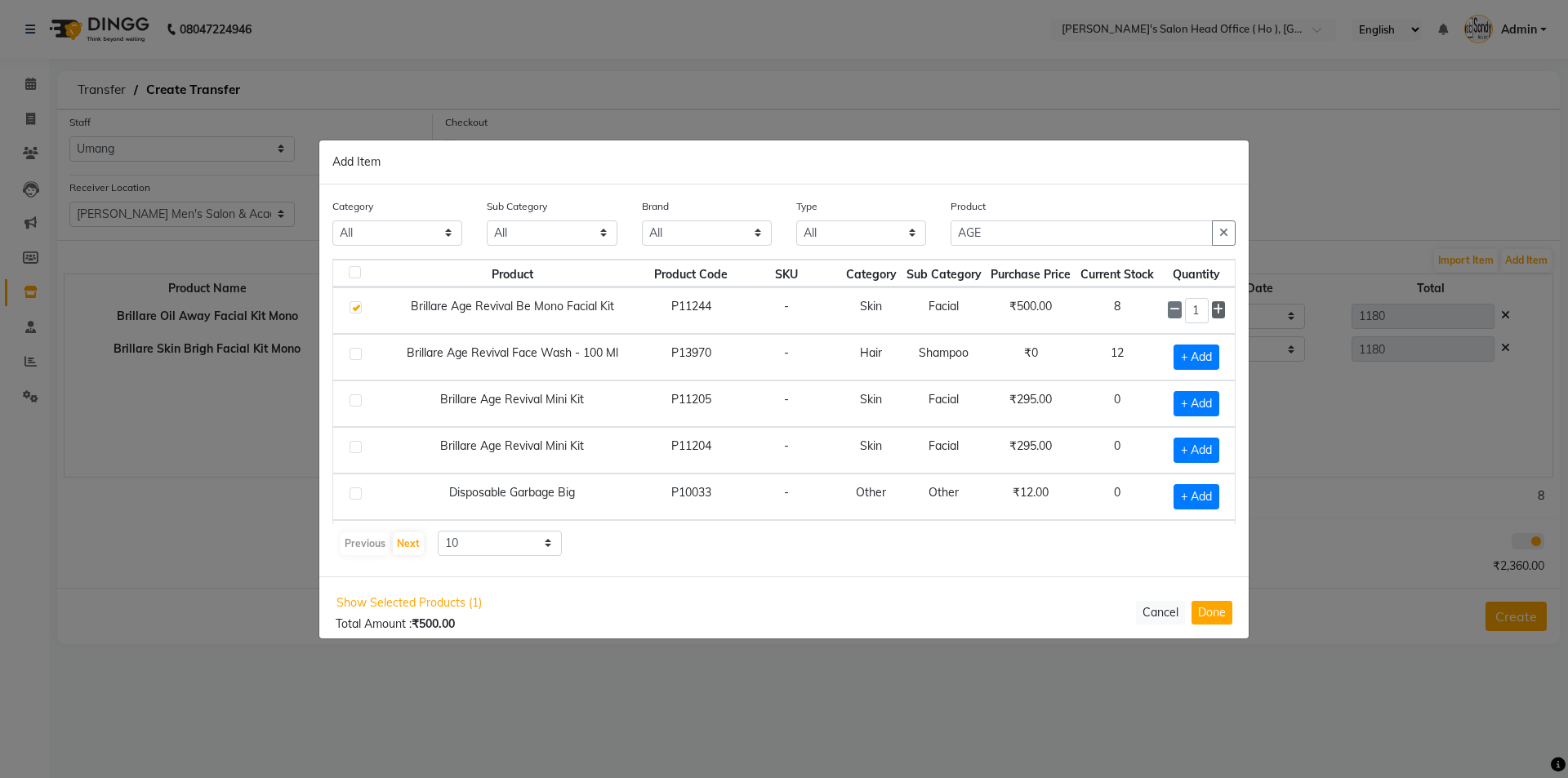
click at [1213, 313] on span at bounding box center [1219, 310] width 13 height 17
click at [1214, 313] on icon at bounding box center [1218, 310] width 10 height 11
click at [1214, 314] on icon at bounding box center [1218, 310] width 10 height 11
type input "4"
click at [1203, 610] on button "Done" at bounding box center [1212, 613] width 41 height 24
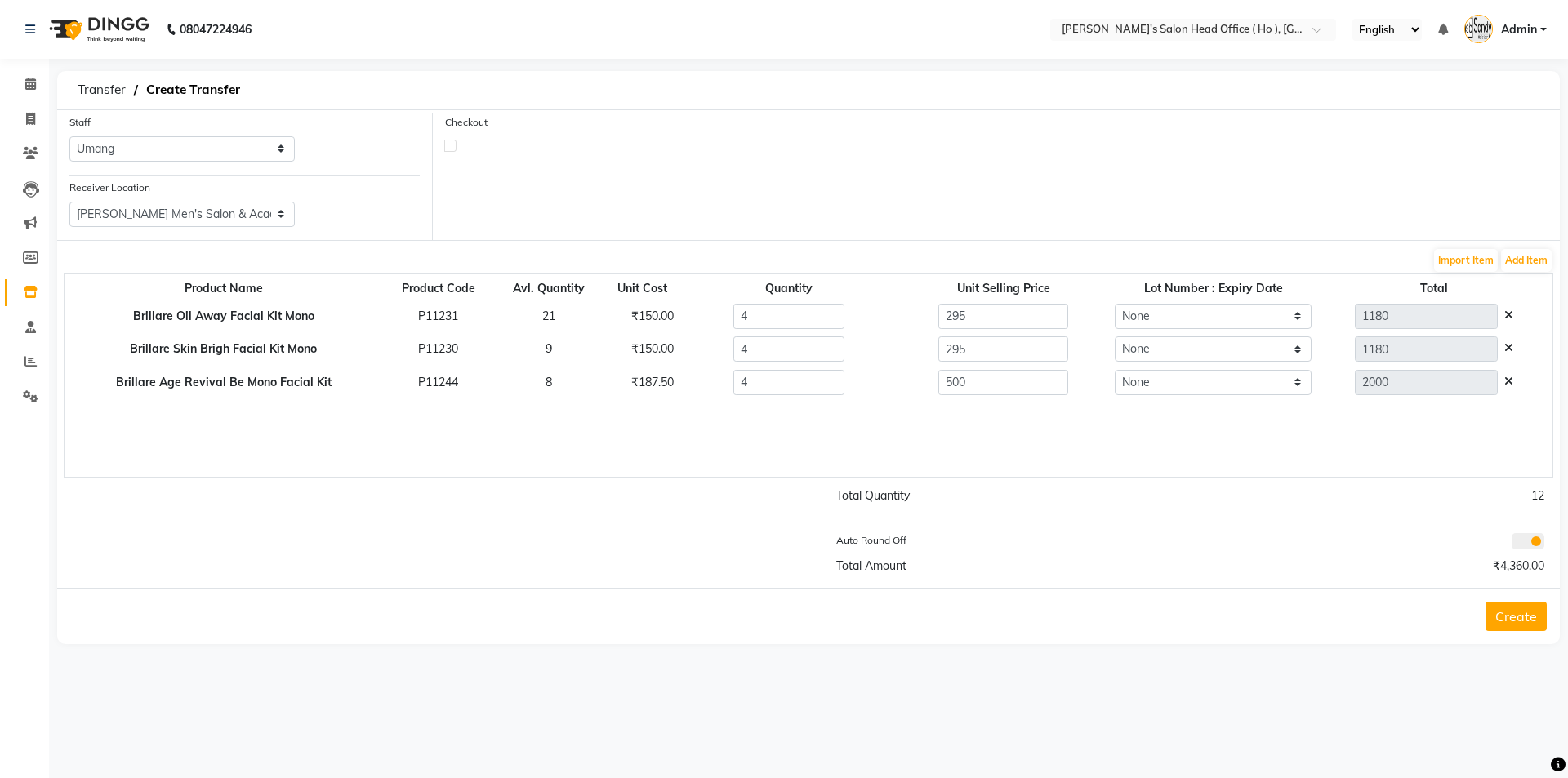
click at [1530, 624] on button "Create" at bounding box center [1517, 617] width 61 height 29
